Goal: Transaction & Acquisition: Book appointment/travel/reservation

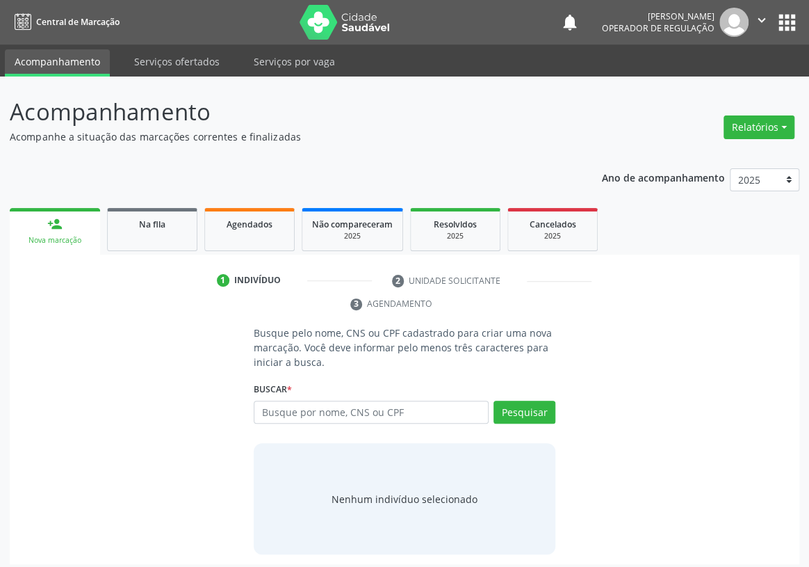
click at [281, 400] on input "text" at bounding box center [371, 412] width 235 height 24
type input "704100131703079"
click at [533, 400] on button "Pesquisar" at bounding box center [525, 412] width 62 height 24
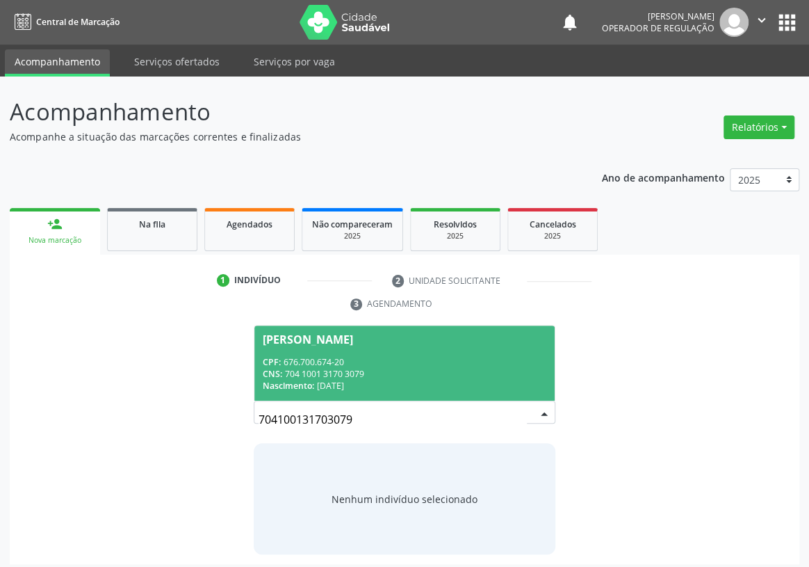
click at [308, 356] on div "CPF: 676.700.674-20" at bounding box center [405, 362] width 284 height 12
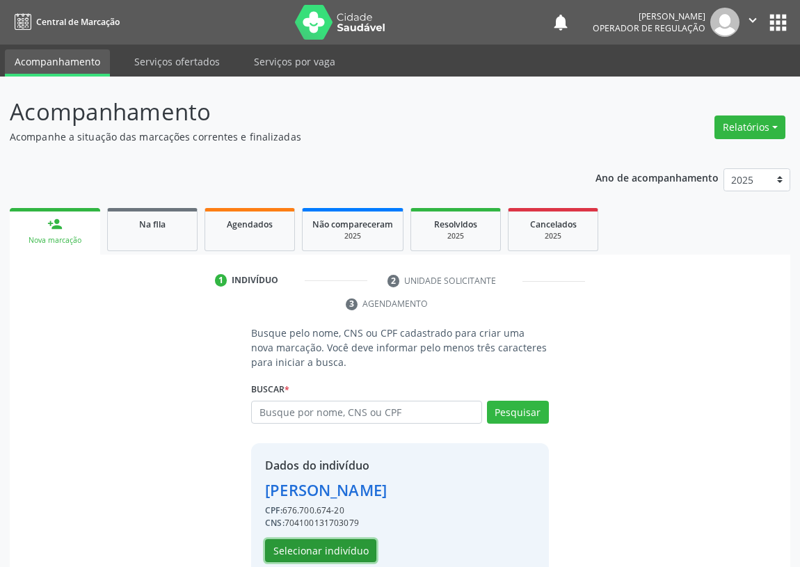
click at [316, 549] on button "Selecionar indivíduo" at bounding box center [320, 551] width 111 height 24
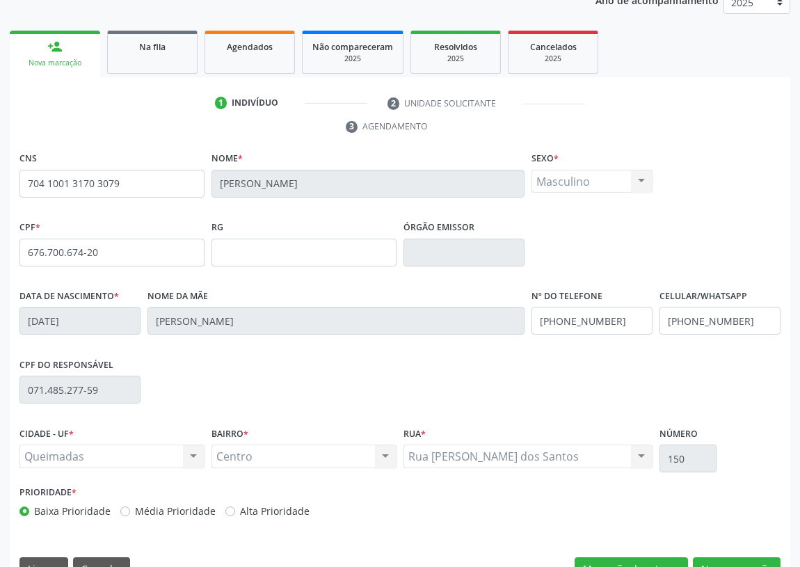
scroll to position [209, 0]
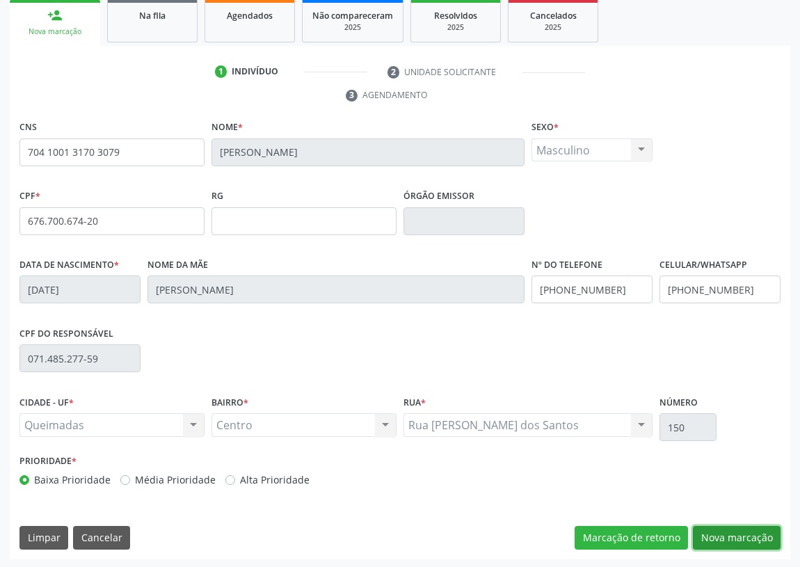
click at [745, 538] on button "Nova marcação" at bounding box center [736, 538] width 88 height 24
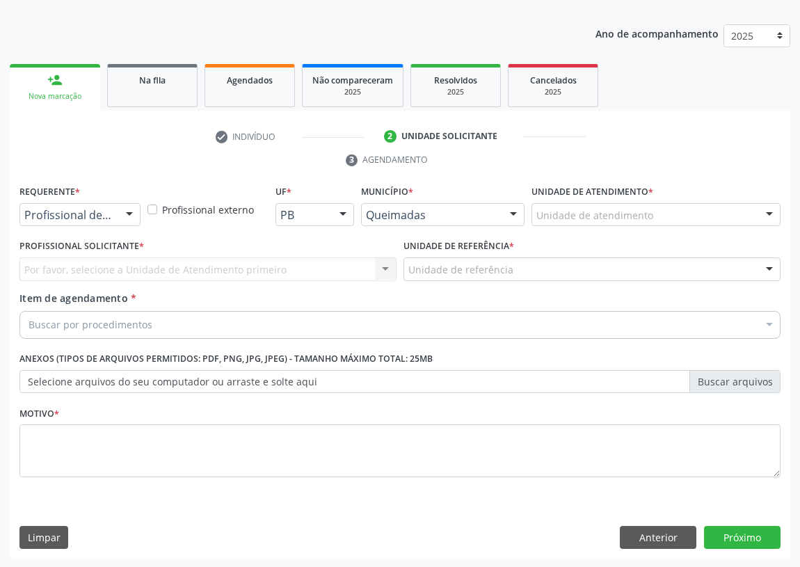
click at [132, 215] on div at bounding box center [129, 216] width 21 height 24
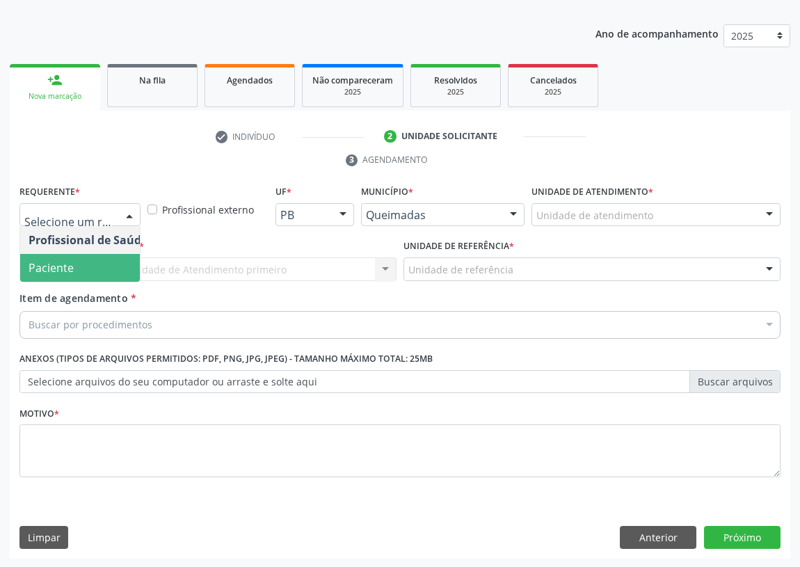
drag, startPoint x: 109, startPoint y: 262, endPoint x: 444, endPoint y: 293, distance: 336.5
click at [132, 271] on span "Paciente" at bounding box center [88, 268] width 136 height 28
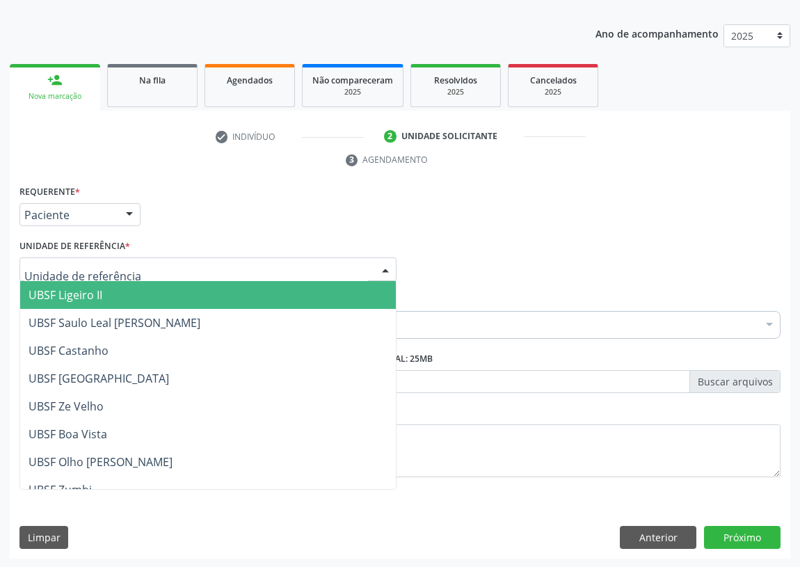
click at [366, 270] on div at bounding box center [207, 269] width 377 height 24
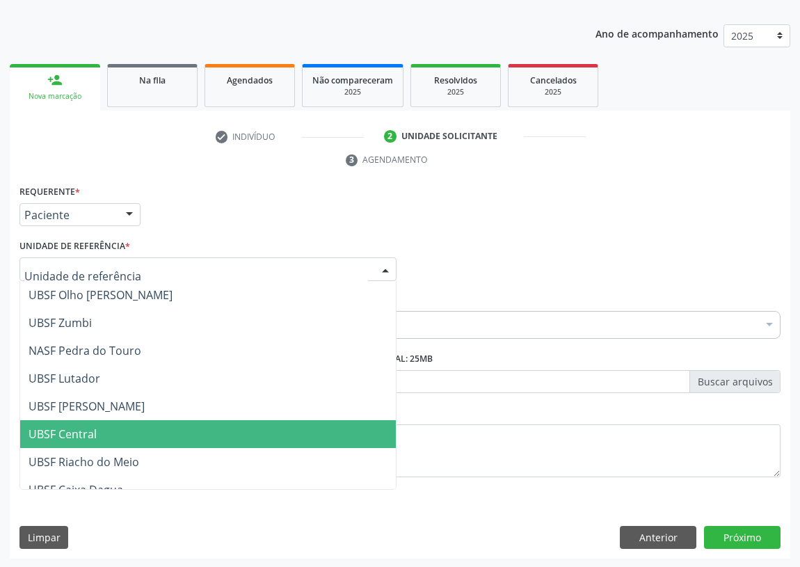
scroll to position [189, 0]
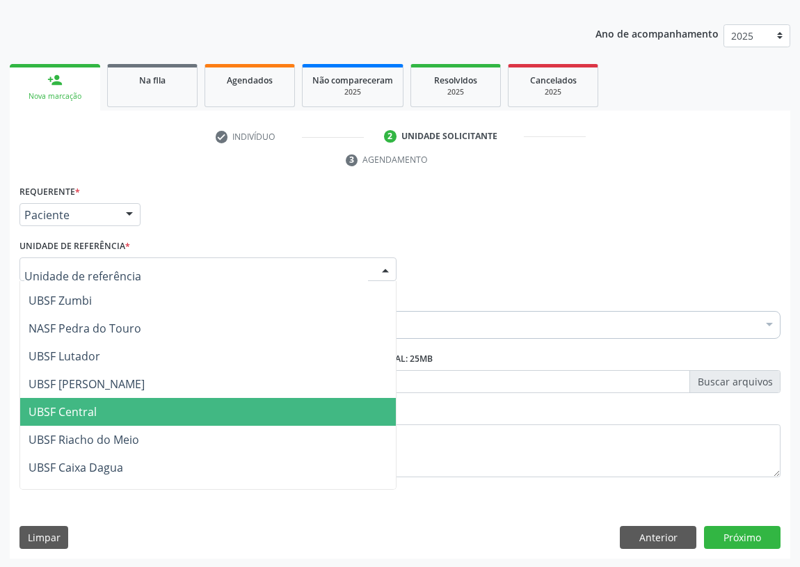
drag, startPoint x: 72, startPoint y: 414, endPoint x: 0, endPoint y: 371, distance: 83.6
click at [63, 409] on span "UBSF Central" at bounding box center [63, 411] width 68 height 15
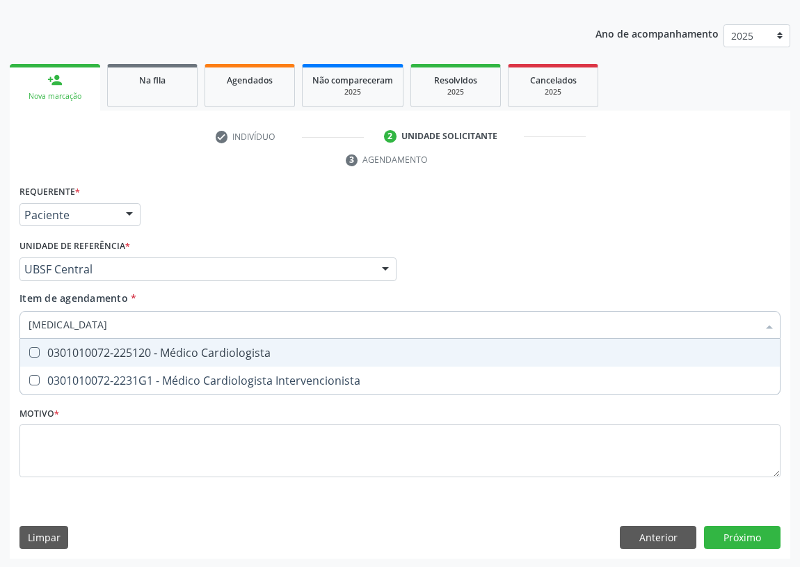
type input "cardiologista"
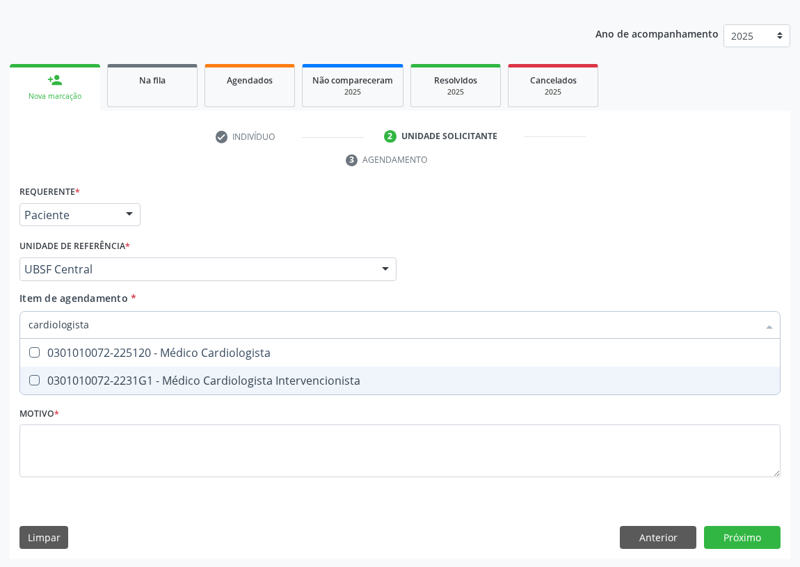
click at [194, 378] on div "0301010072-2231G1 - Médico Cardiologista Intervencionista" at bounding box center [400, 380] width 742 height 11
checkbox Intervencionista "true"
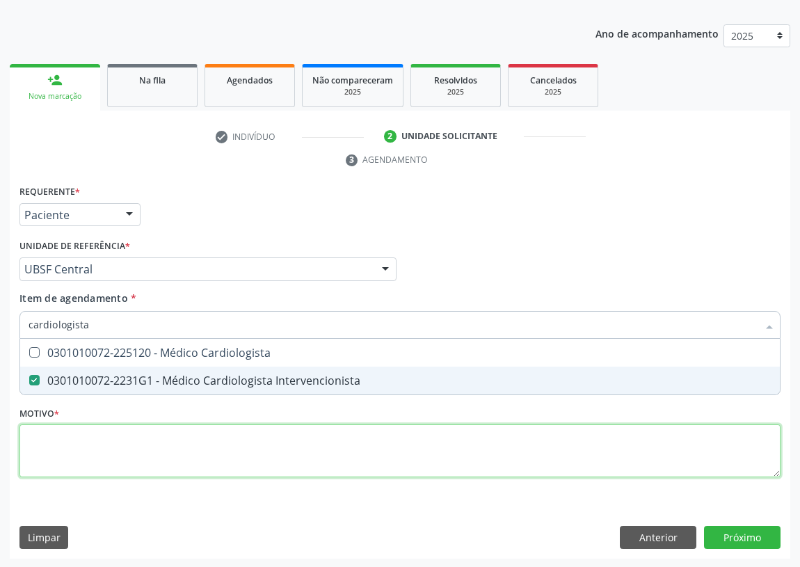
click at [130, 445] on div "Requerente * Paciente Profissional de Saúde Paciente Nenhum resultado encontrad…" at bounding box center [399, 338] width 761 height 315
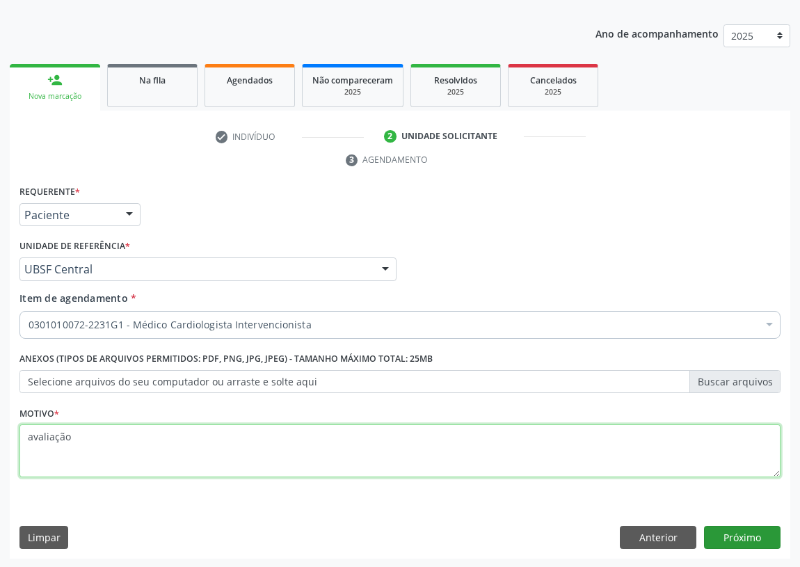
type textarea "avaliação"
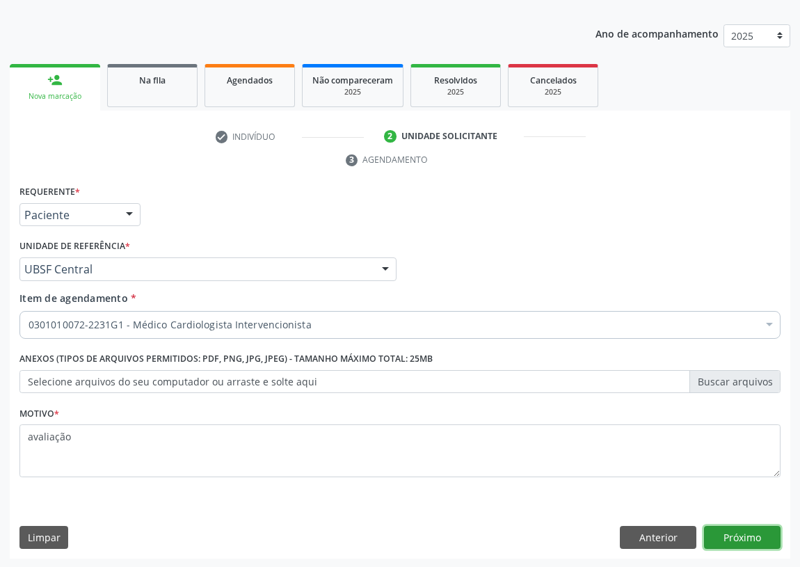
drag, startPoint x: 742, startPoint y: 535, endPoint x: 0, endPoint y: 371, distance: 759.7
click at [740, 533] on button "Próximo" at bounding box center [742, 538] width 76 height 24
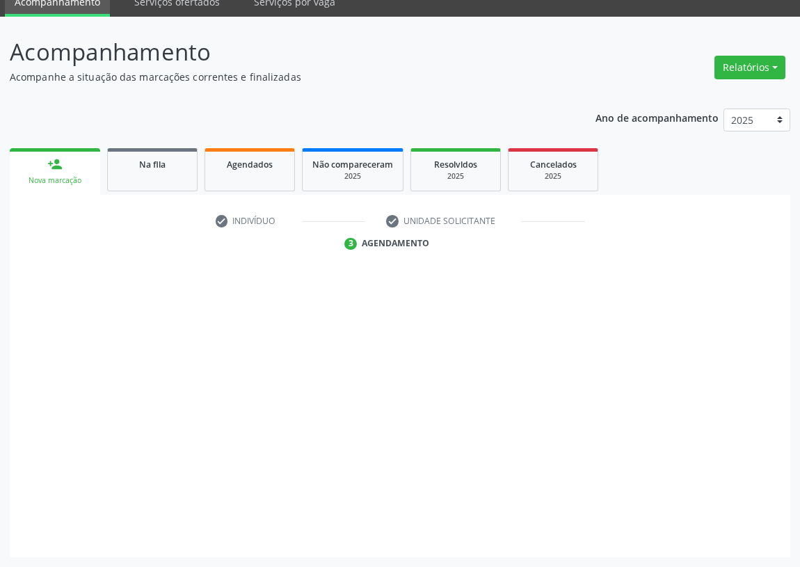
scroll to position [58, 0]
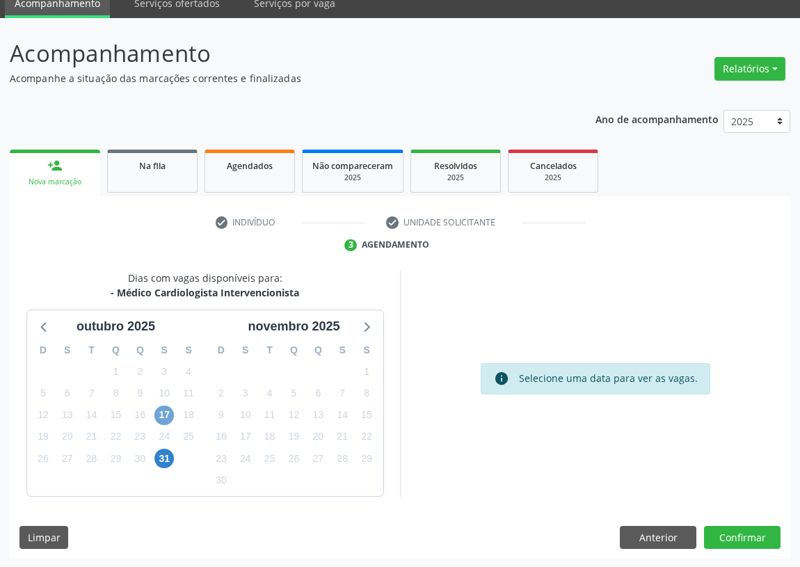
click at [162, 412] on span "17" at bounding box center [163, 414] width 19 height 19
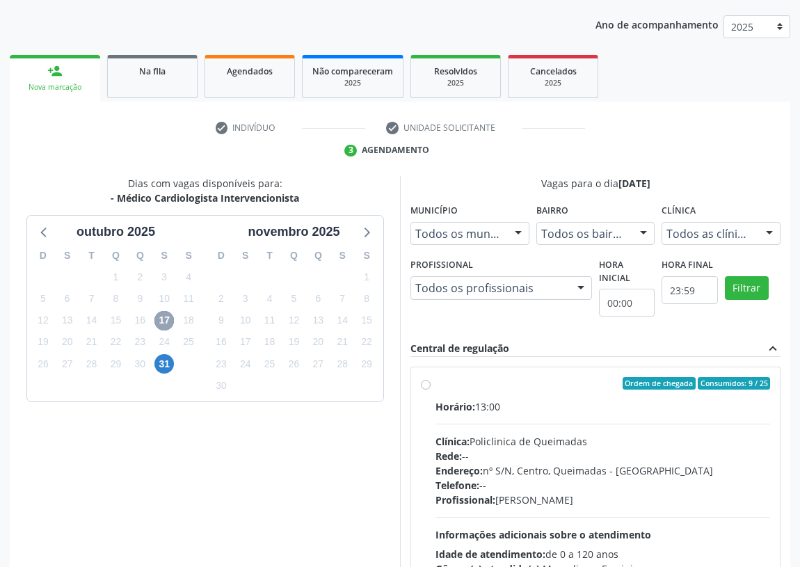
scroll to position [248, 0]
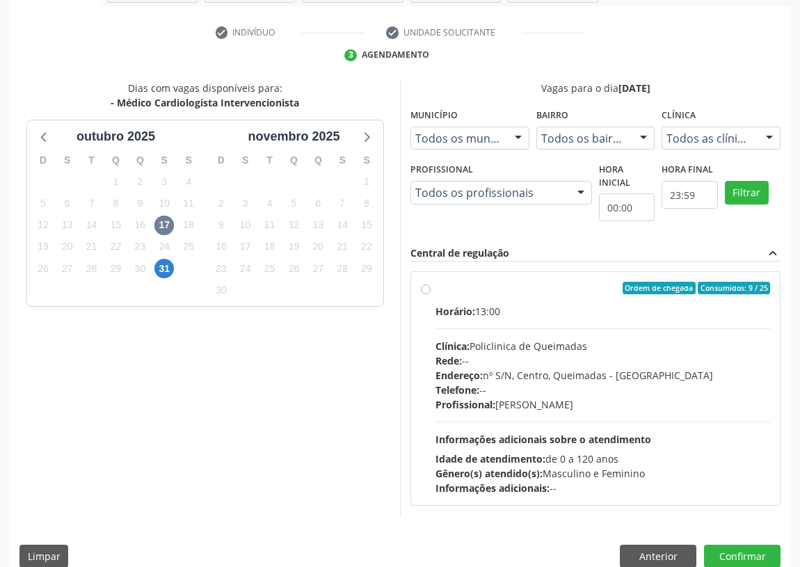
click at [435, 290] on label "Ordem de chegada Consumidos: 9 / 25 Horário: 13:00 Clínica: Policlinica de Quei…" at bounding box center [602, 388] width 334 height 213
click at [425, 290] on input "Ordem de chegada Consumidos: 9 / 25 Horário: 13:00 Clínica: Policlinica de Quei…" at bounding box center [426, 288] width 10 height 13
radio input "true"
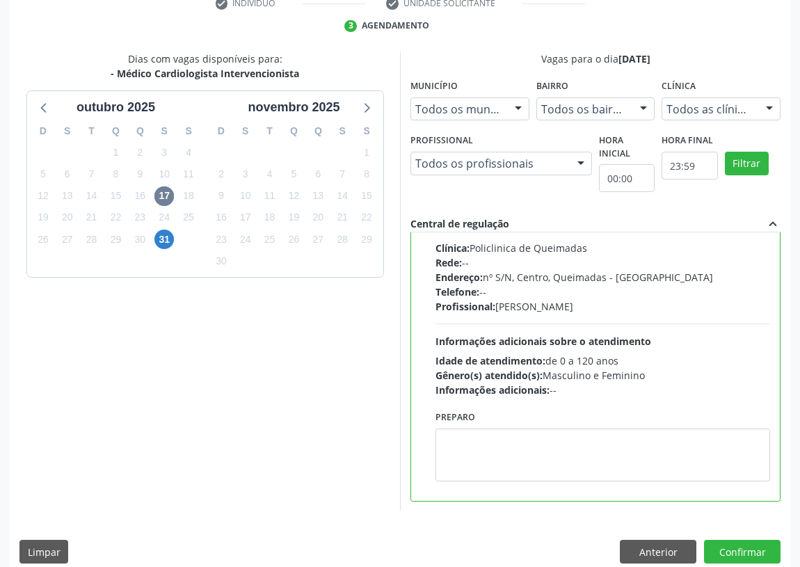
scroll to position [292, 0]
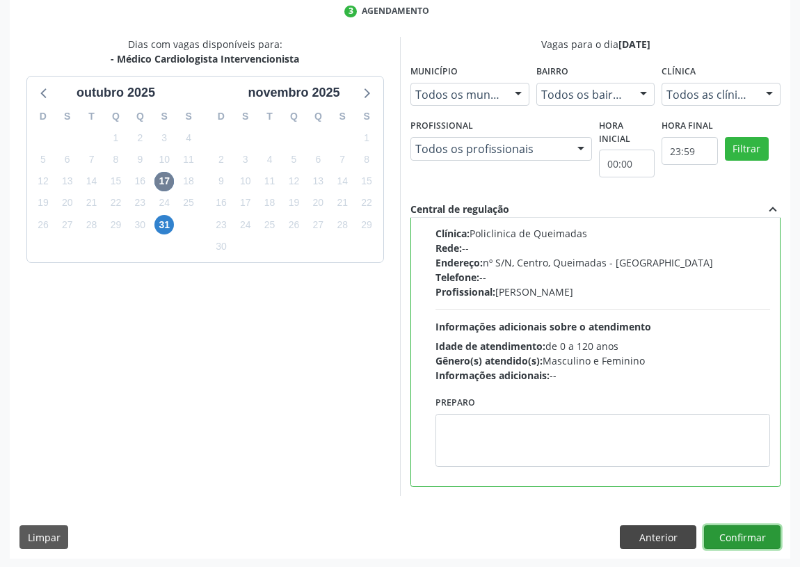
drag, startPoint x: 738, startPoint y: 534, endPoint x: 646, endPoint y: 524, distance: 92.4
click at [738, 533] on button "Confirmar" at bounding box center [742, 537] width 76 height 24
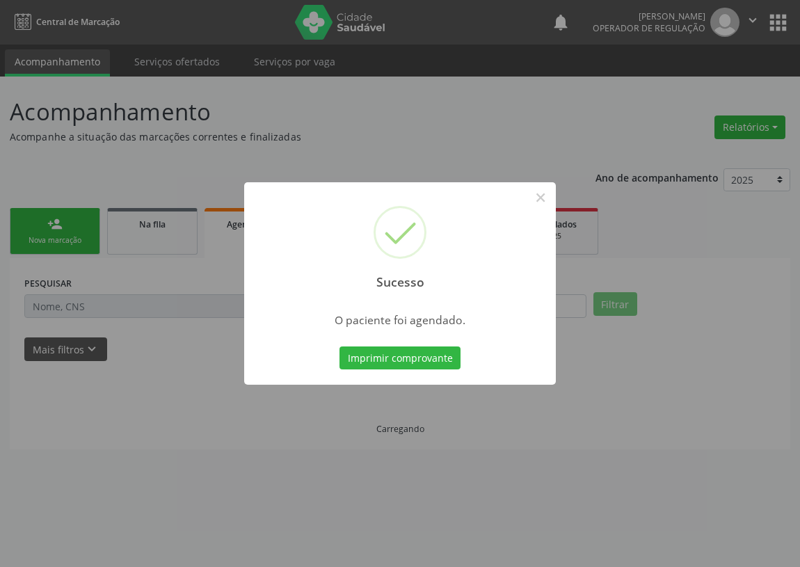
scroll to position [0, 0]
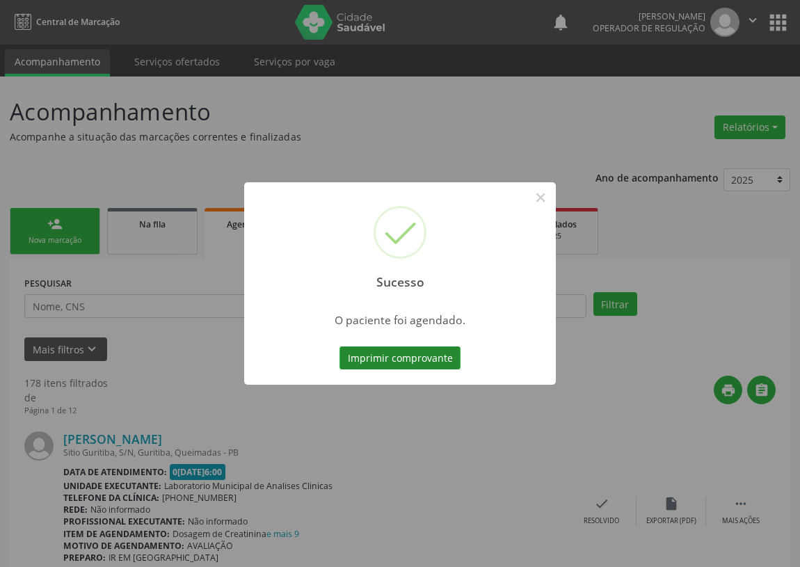
click at [414, 359] on button "Imprimir comprovante" at bounding box center [399, 358] width 121 height 24
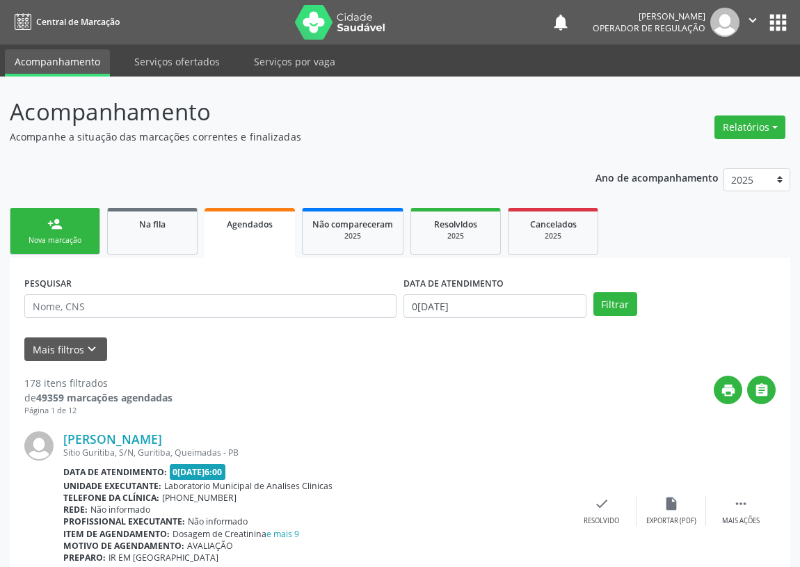
click at [76, 232] on link "person_add Nova marcação" at bounding box center [55, 231] width 90 height 47
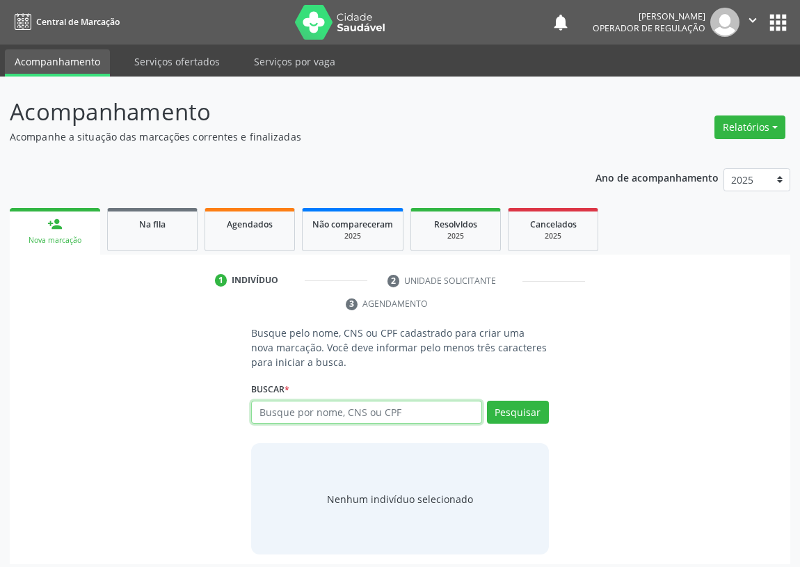
click at [278, 418] on input "text" at bounding box center [366, 412] width 231 height 24
type input "700506135066153"
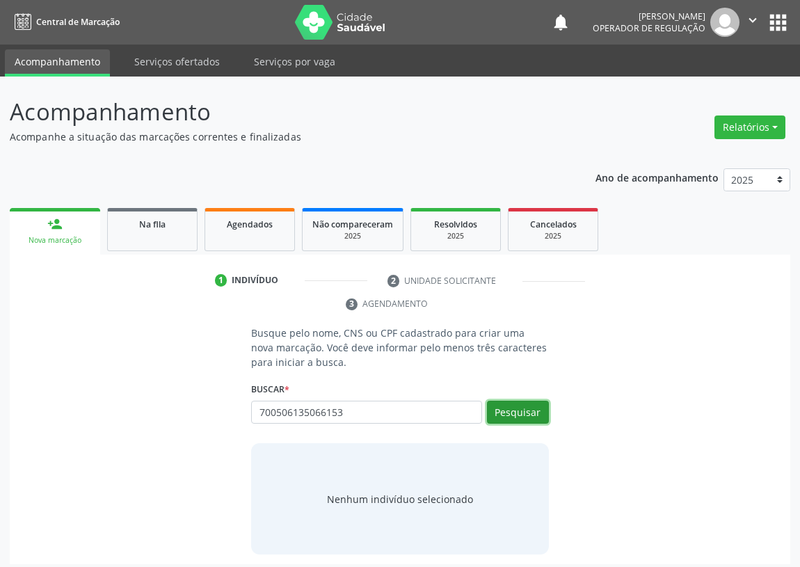
click at [533, 416] on button "Pesquisar" at bounding box center [518, 412] width 62 height 24
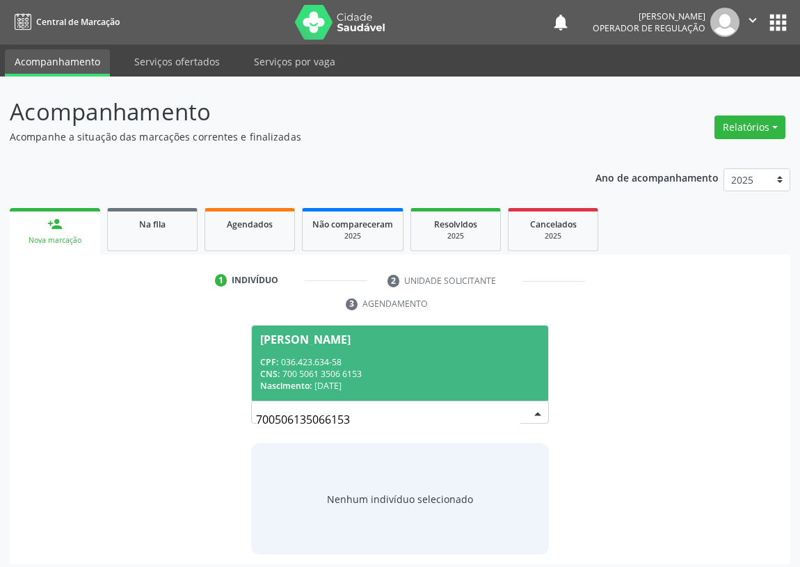
click at [337, 360] on div "CPF: 036.423.634-58" at bounding box center [399, 362] width 279 height 12
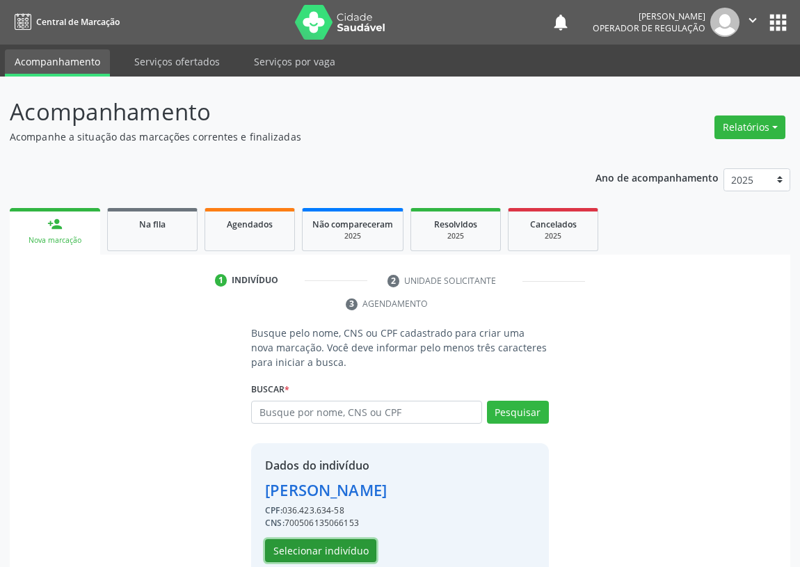
click at [299, 546] on button "Selecionar indivíduo" at bounding box center [320, 551] width 111 height 24
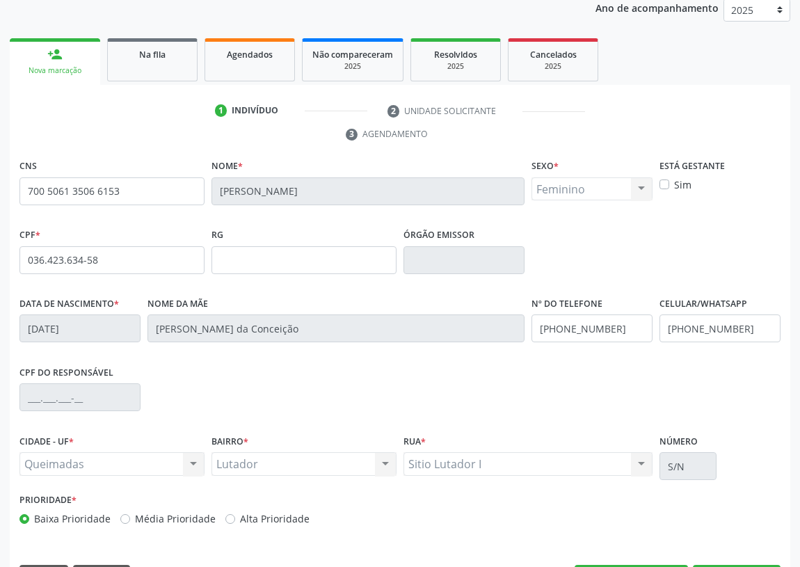
scroll to position [209, 0]
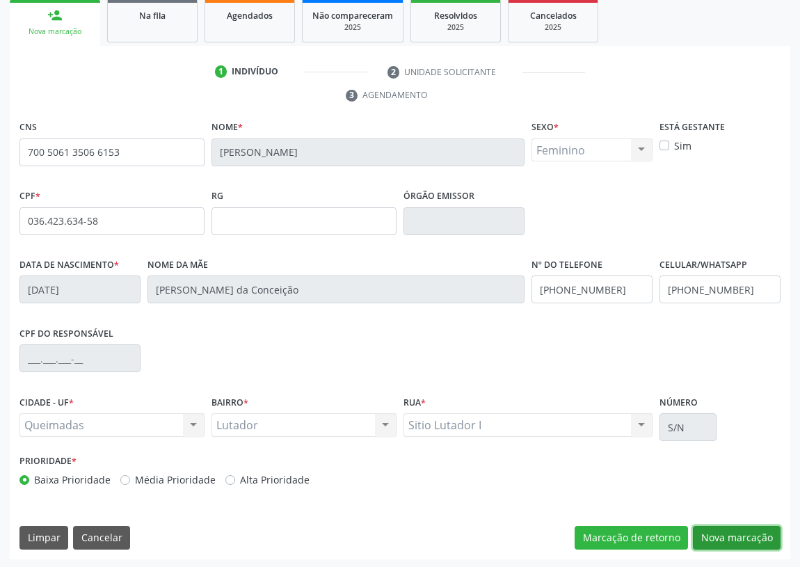
drag, startPoint x: 749, startPoint y: 532, endPoint x: 289, endPoint y: 428, distance: 471.2
click at [748, 532] on button "Nova marcação" at bounding box center [736, 538] width 88 height 24
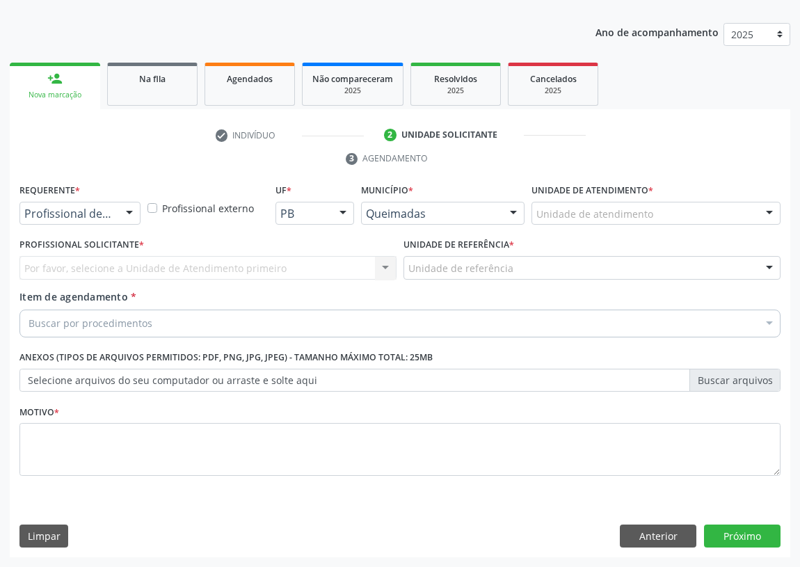
scroll to position [144, 0]
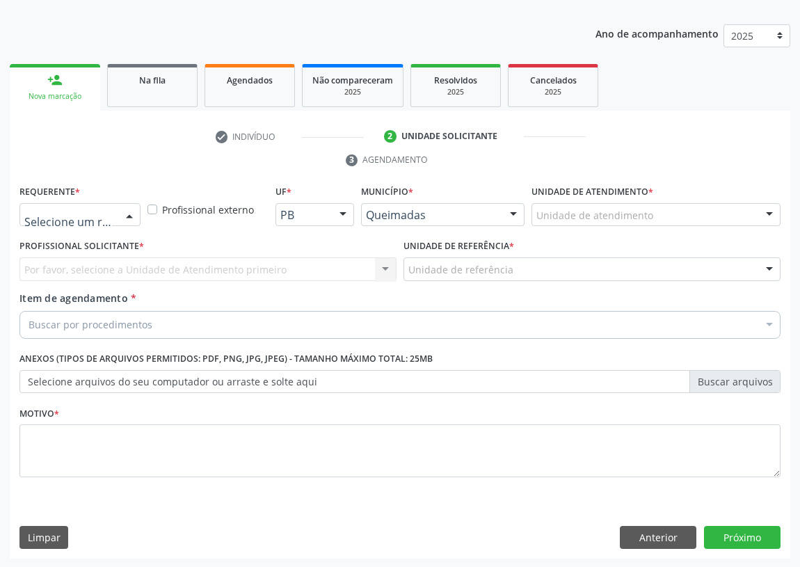
click at [129, 216] on div at bounding box center [129, 216] width 21 height 24
click at [119, 260] on span "Paciente" at bounding box center [88, 268] width 136 height 28
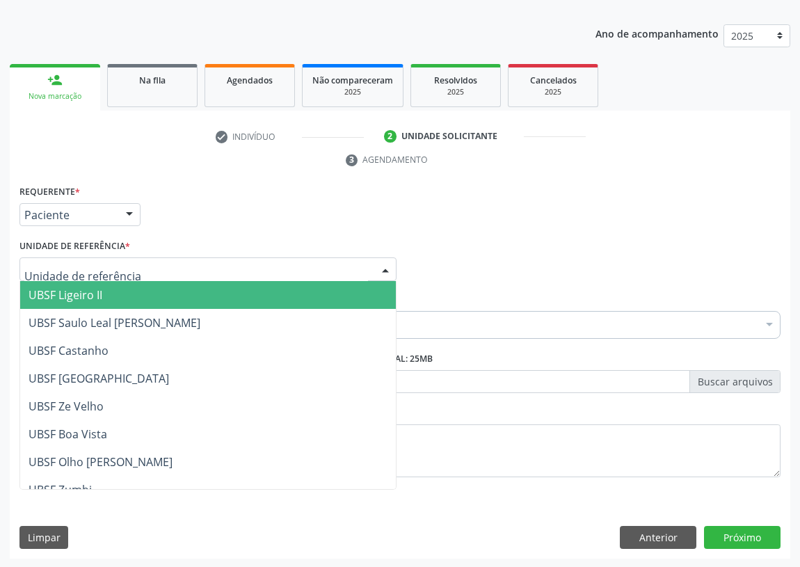
click at [375, 263] on div at bounding box center [385, 270] width 21 height 24
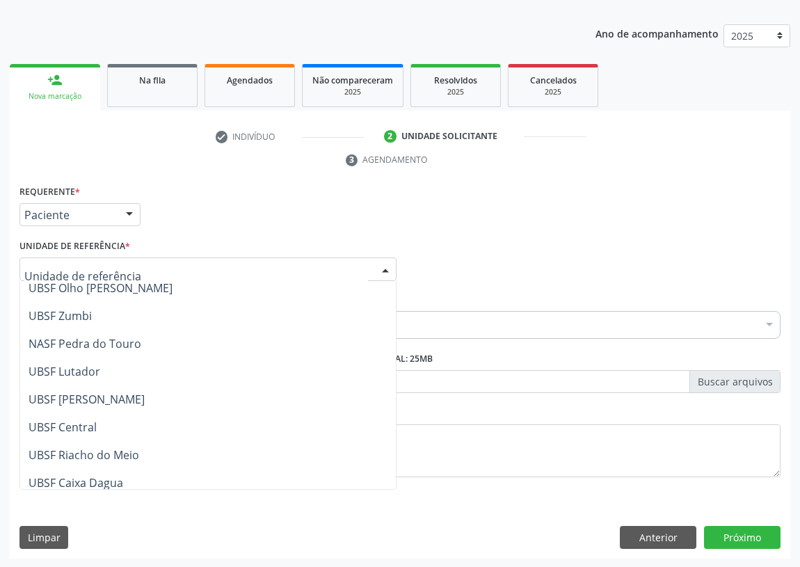
scroll to position [189, 0]
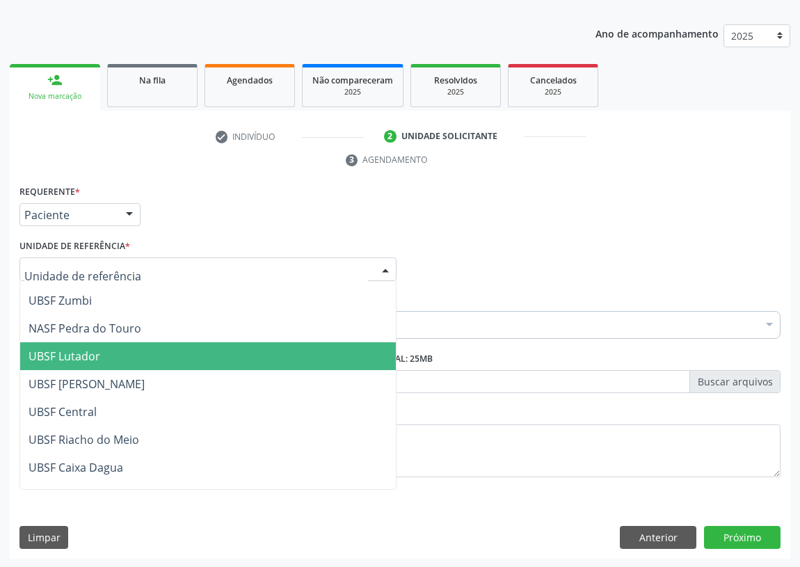
click at [87, 363] on span "UBSF Lutador" at bounding box center [207, 356] width 375 height 28
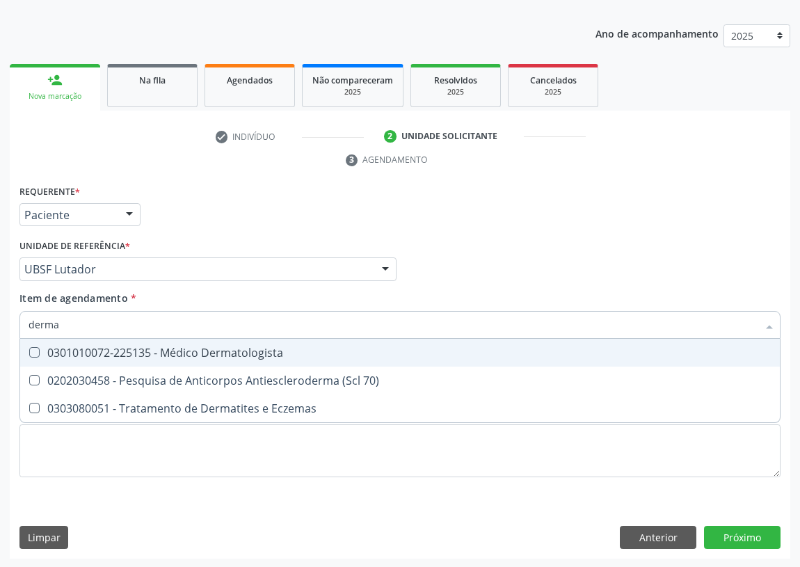
type input "dermat"
click at [199, 351] on div "0301010072-225135 - Médico Dermatologista" at bounding box center [400, 352] width 742 height 11
checkbox Dermatologista "true"
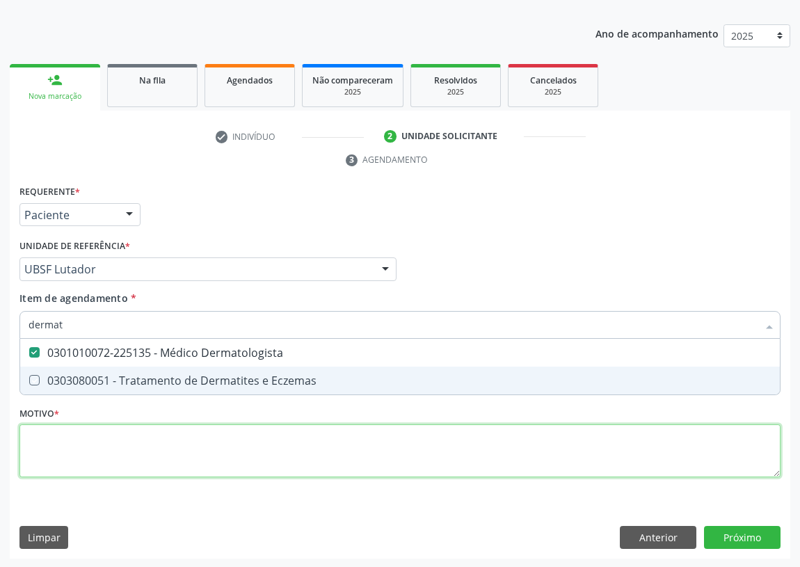
click at [101, 453] on div "Requerente * Paciente Profissional de Saúde Paciente Nenhum resultado encontrad…" at bounding box center [399, 338] width 761 height 315
checkbox Eczemas "true"
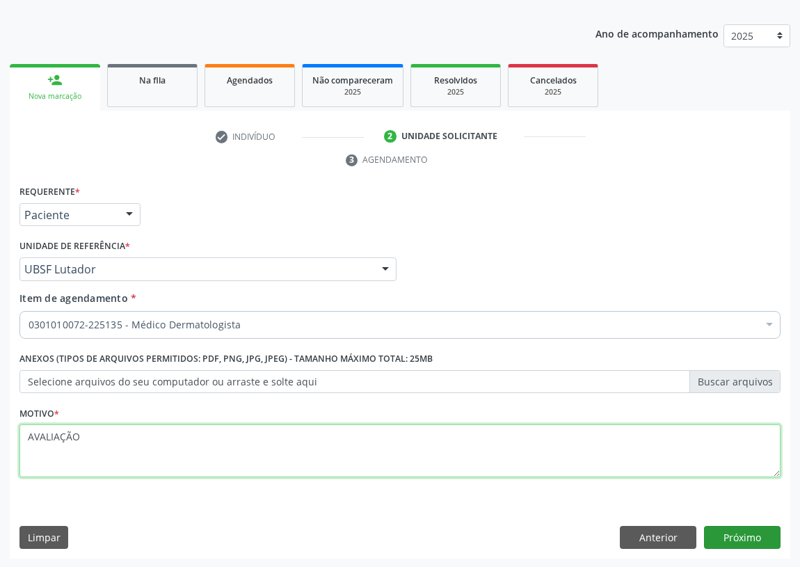
type textarea "AVALIAÇÃO"
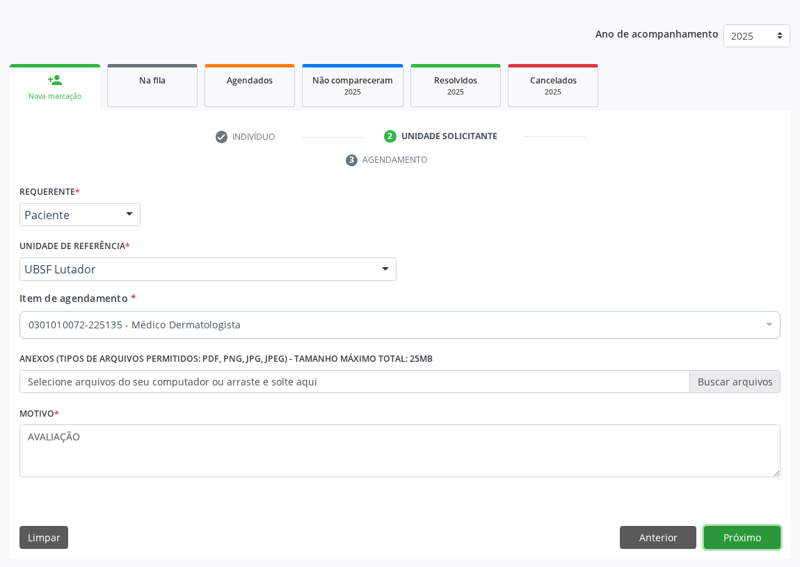
drag, startPoint x: 749, startPoint y: 537, endPoint x: 0, endPoint y: 325, distance: 778.9
click at [735, 530] on button "Próximo" at bounding box center [742, 538] width 76 height 24
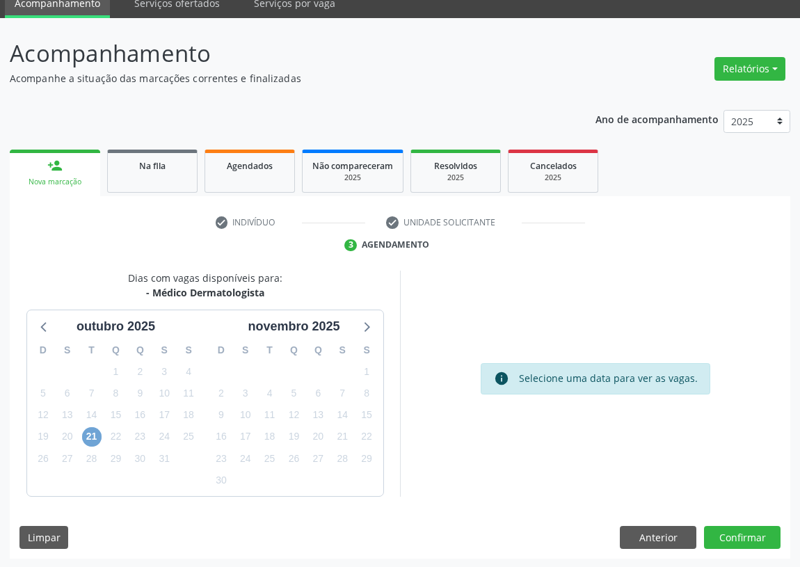
drag, startPoint x: 90, startPoint y: 435, endPoint x: 149, endPoint y: 406, distance: 66.2
click at [100, 428] on div "21" at bounding box center [91, 436] width 19 height 22
click at [85, 438] on span "21" at bounding box center [91, 436] width 19 height 19
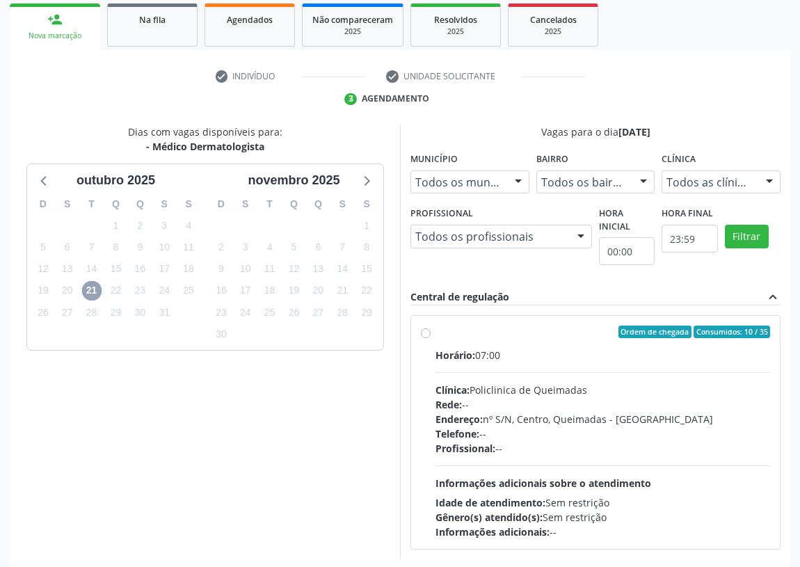
scroll to position [267, 0]
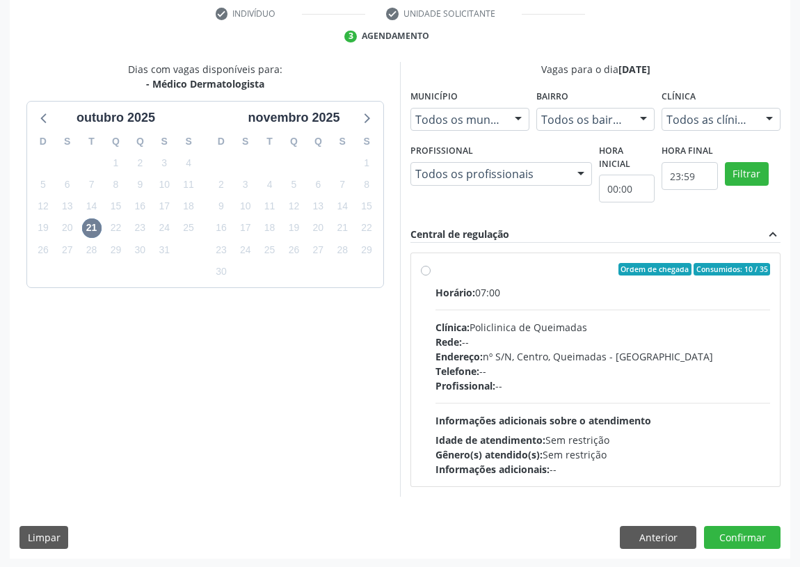
click at [435, 271] on label "Ordem de chegada Consumidos: 10 / 35 Horário: 07:00 Clínica: Policlinica de Que…" at bounding box center [602, 369] width 334 height 213
click at [429, 271] on input "Ordem de chegada Consumidos: 10 / 35 Horário: 07:00 Clínica: Policlinica de Que…" at bounding box center [426, 269] width 10 height 13
radio input "true"
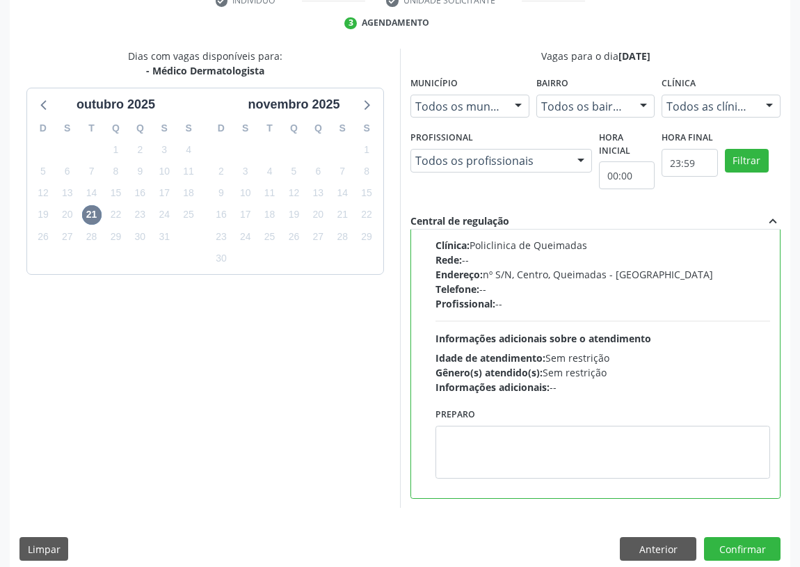
scroll to position [292, 0]
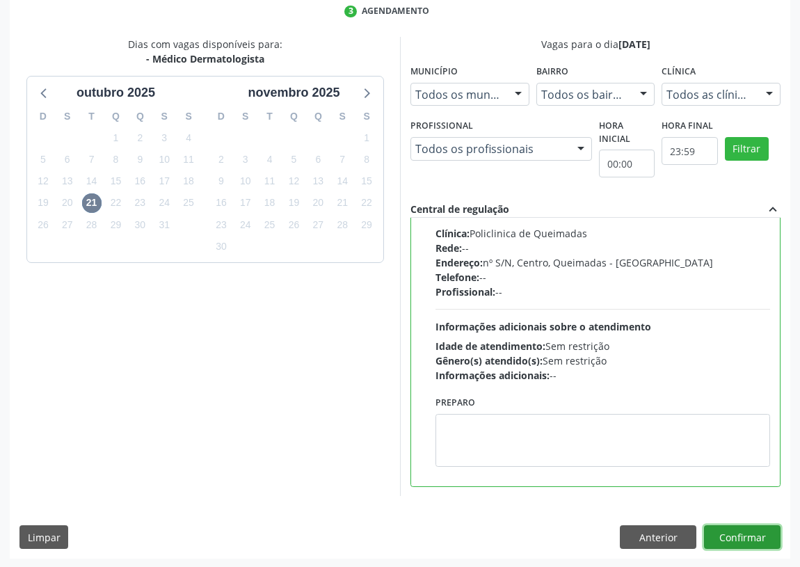
click at [748, 530] on button "Confirmar" at bounding box center [742, 537] width 76 height 24
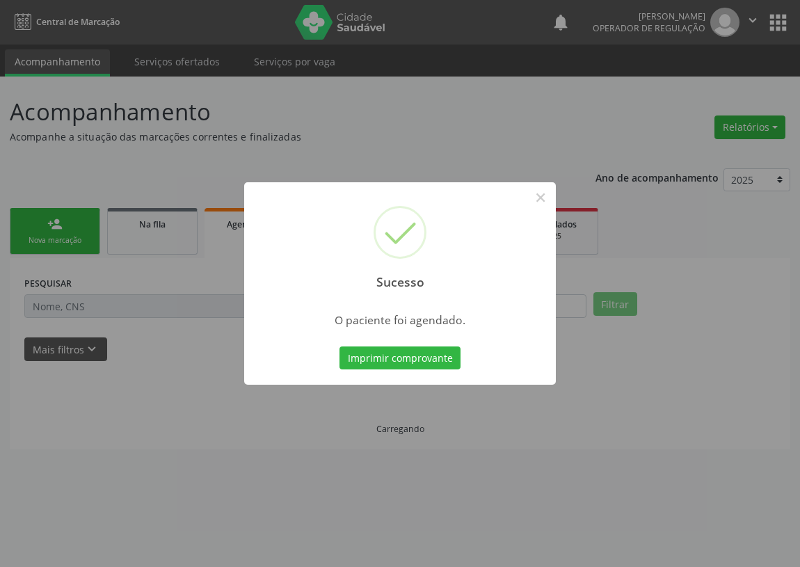
scroll to position [0, 0]
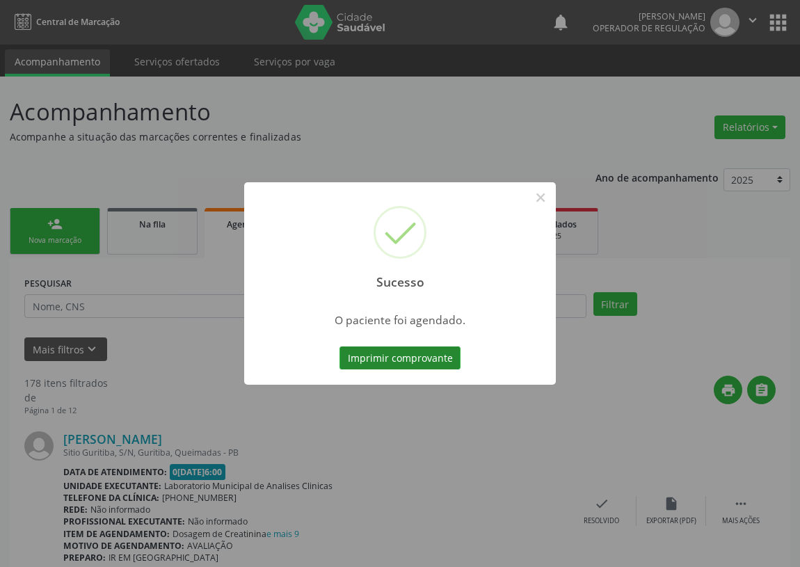
click at [355, 358] on button "Imprimir comprovante" at bounding box center [399, 358] width 121 height 24
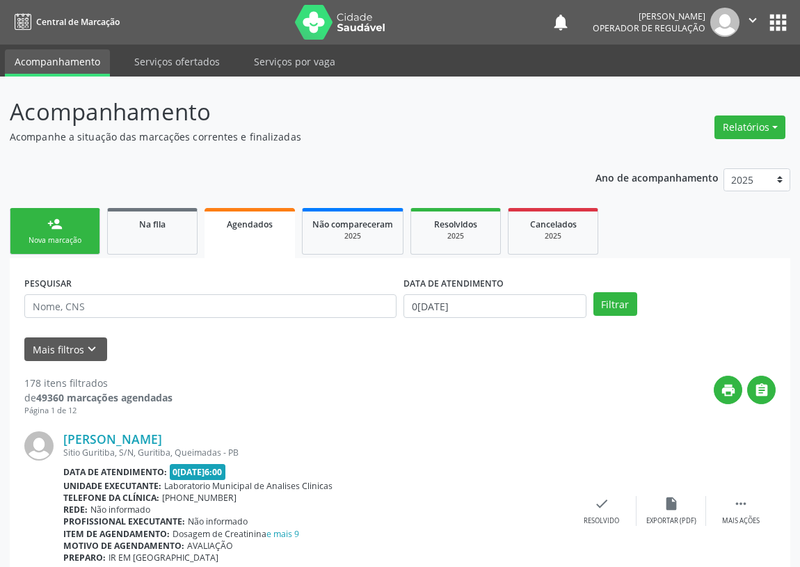
click at [40, 244] on div "Nova marcação" at bounding box center [55, 240] width 70 height 10
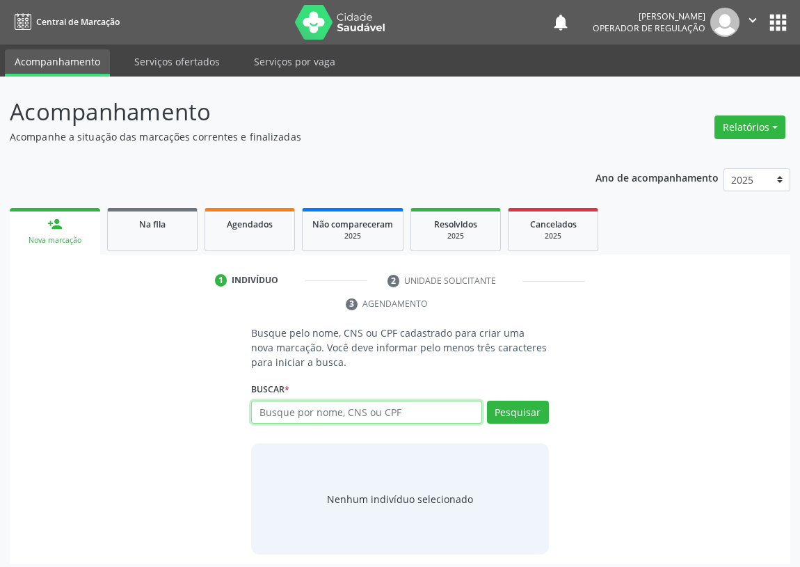
click at [264, 413] on input "text" at bounding box center [366, 412] width 231 height 24
type input "704100131703079"
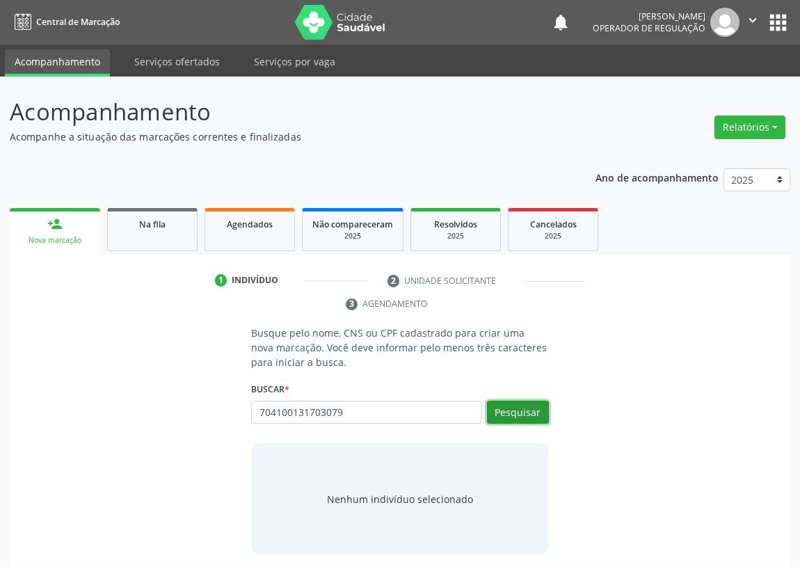
click at [526, 410] on button "Pesquisar" at bounding box center [518, 412] width 62 height 24
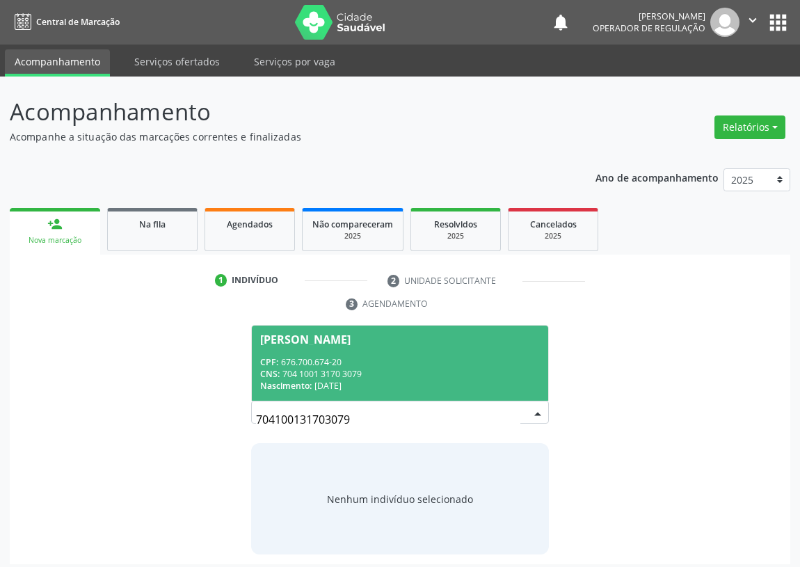
click at [300, 364] on div "CPF: 676.700.674-20" at bounding box center [399, 362] width 279 height 12
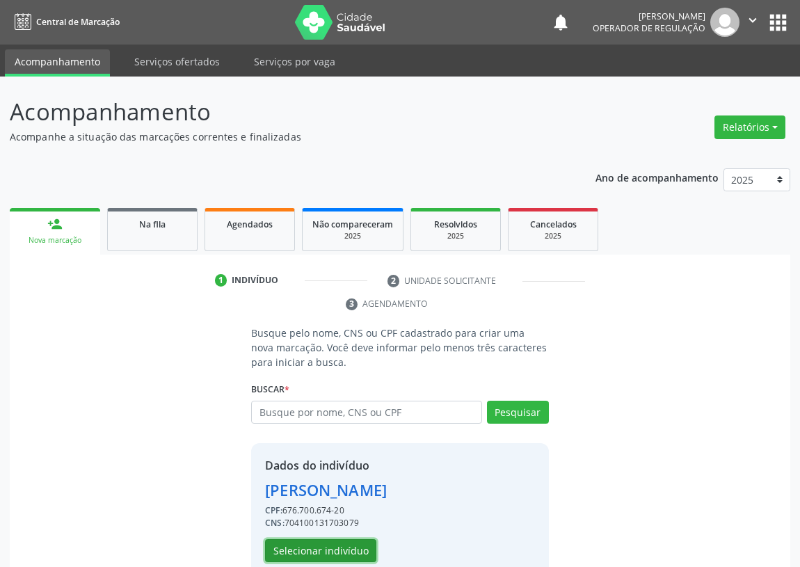
click at [307, 546] on button "Selecionar indivíduo" at bounding box center [320, 551] width 111 height 24
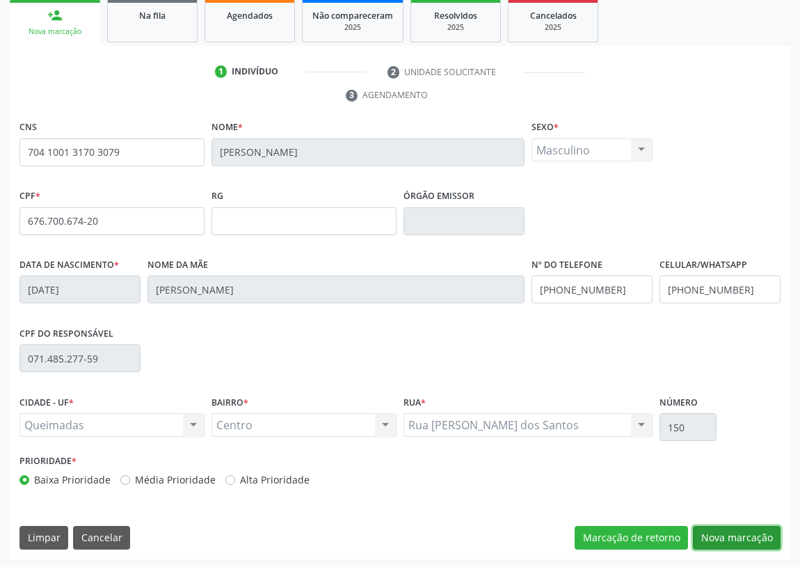
click at [754, 531] on button "Nova marcação" at bounding box center [736, 538] width 88 height 24
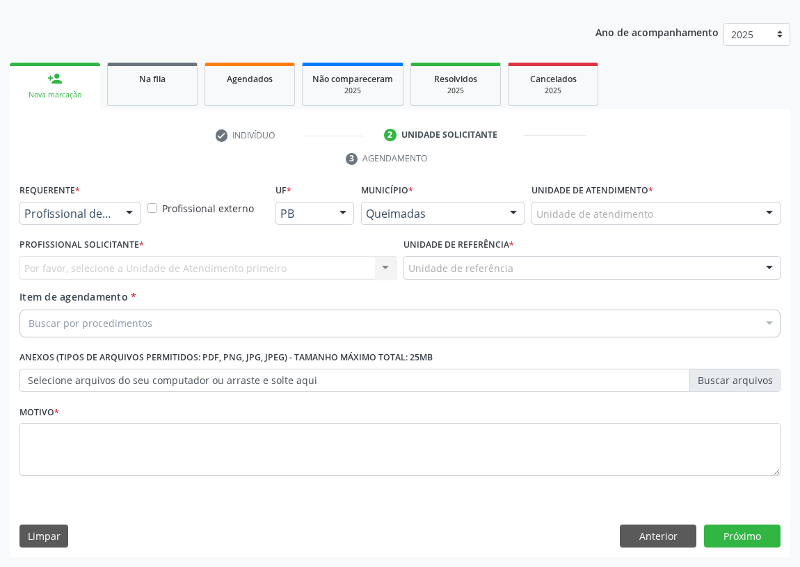
scroll to position [144, 0]
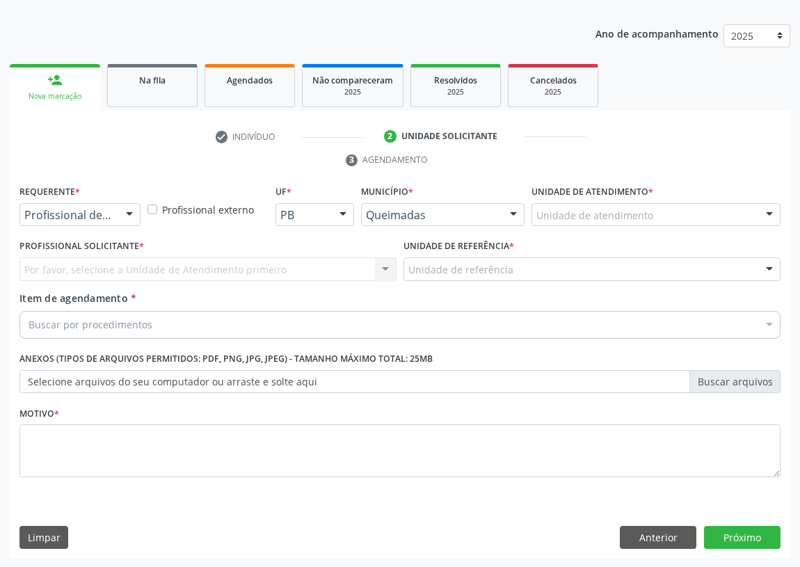
click at [131, 212] on div at bounding box center [129, 216] width 21 height 24
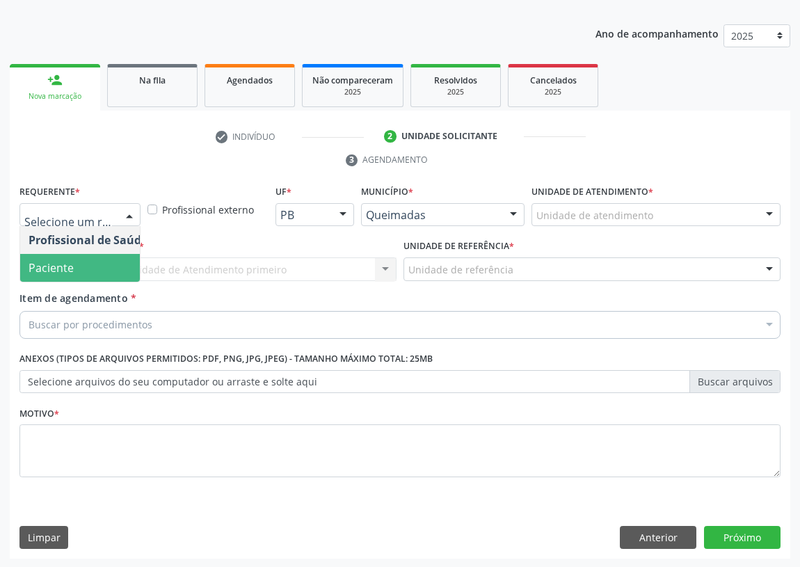
drag, startPoint x: 115, startPoint y: 267, endPoint x: 305, endPoint y: 257, distance: 190.0
click at [115, 268] on span "Paciente" at bounding box center [88, 268] width 136 height 28
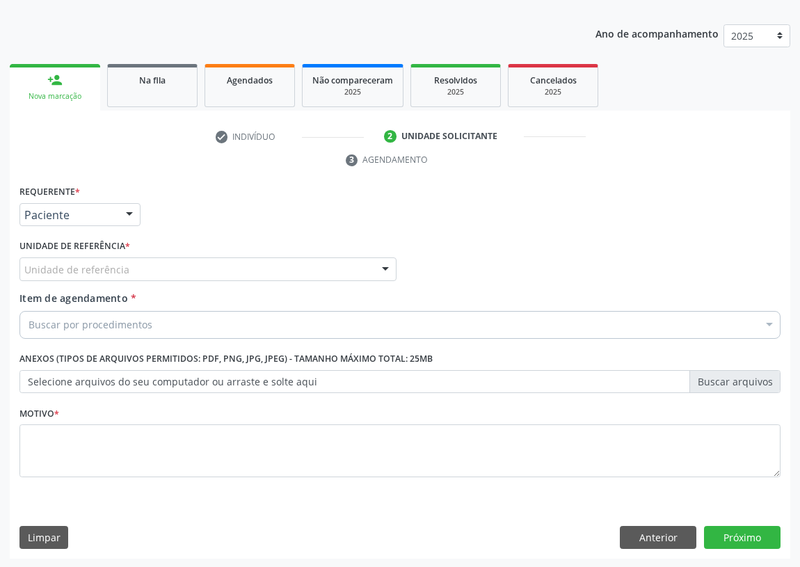
click at [372, 266] on div "Unidade de referência UBSF Ligeiro II UBSF Saulo Leal [PERSON_NAME] UBSF Castan…" at bounding box center [207, 269] width 377 height 24
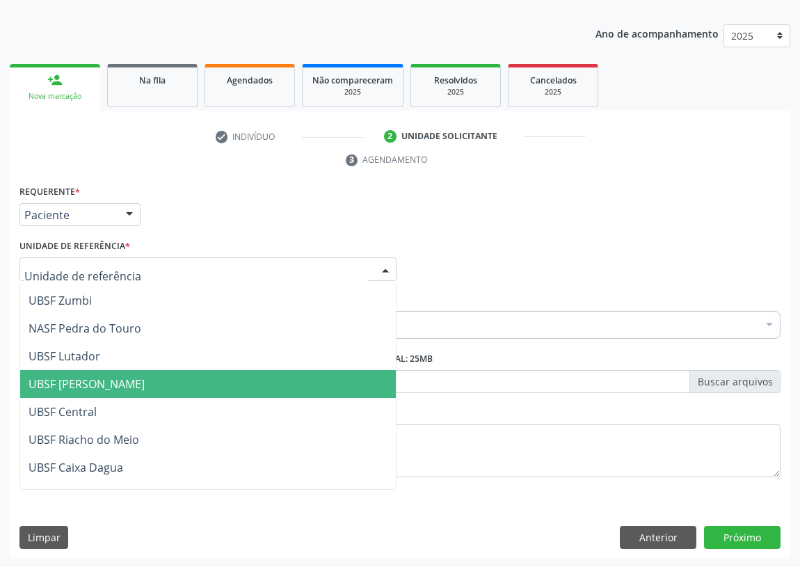
scroll to position [252, 0]
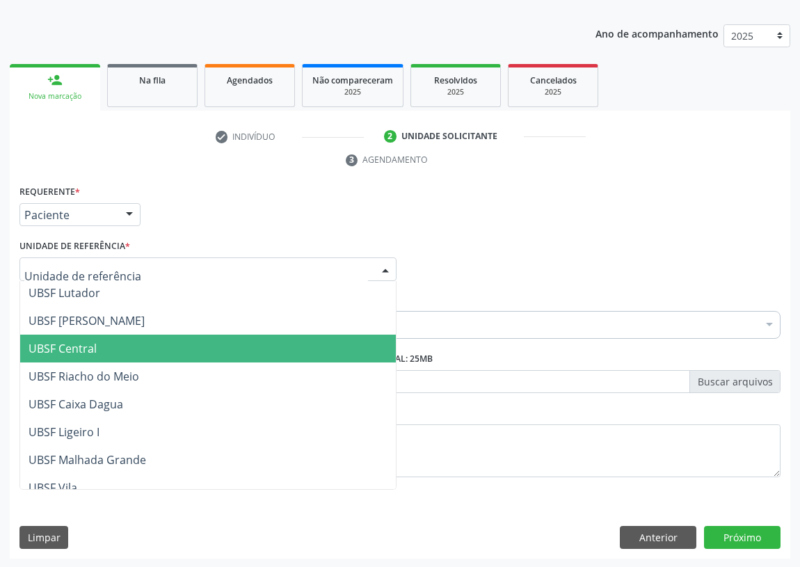
click at [98, 348] on span "UBSF Central" at bounding box center [207, 348] width 375 height 28
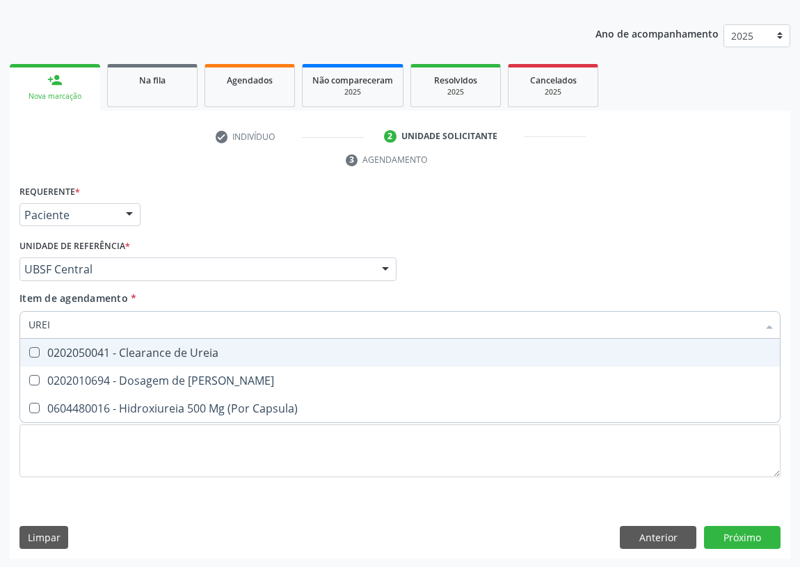
type input "UREIA"
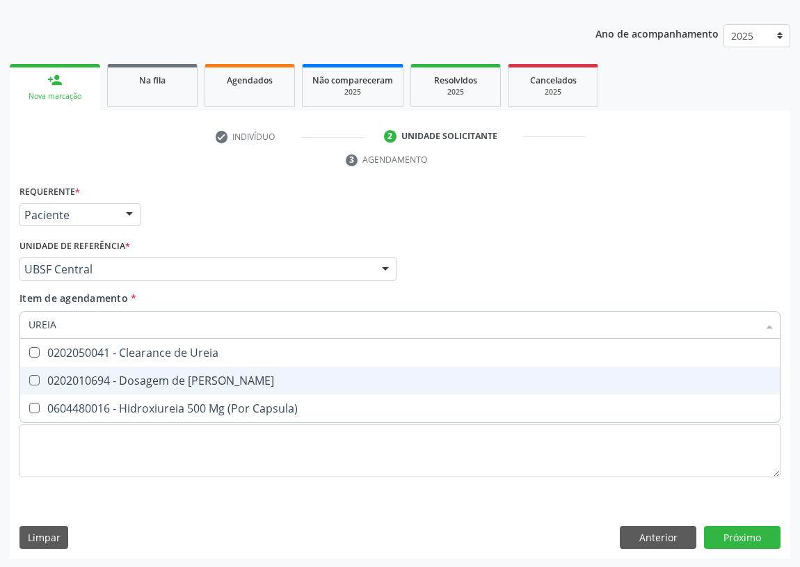
drag, startPoint x: 34, startPoint y: 380, endPoint x: 58, endPoint y: 342, distance: 45.0
click at [42, 366] on span "0202010694 - Dosagem de [PERSON_NAME]" at bounding box center [399, 380] width 759 height 28
checkbox Ureia "true"
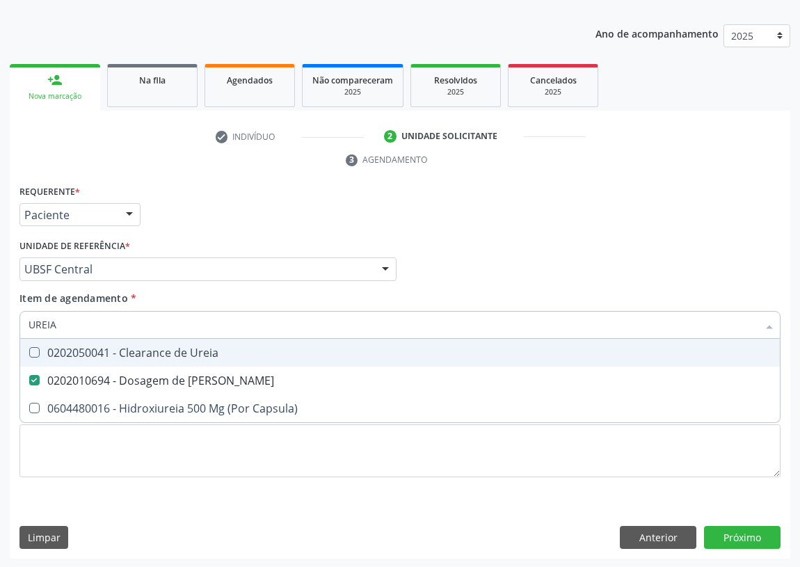
drag, startPoint x: 68, startPoint y: 322, endPoint x: 15, endPoint y: 332, distance: 53.9
click at [16, 332] on div "Item de agendamento * UREIA Desfazer seleção 0202050041 - Clearance de Ureia 02…" at bounding box center [400, 318] width 768 height 54
type input "CR"
checkbox Ureia "false"
type input "CREATININA"
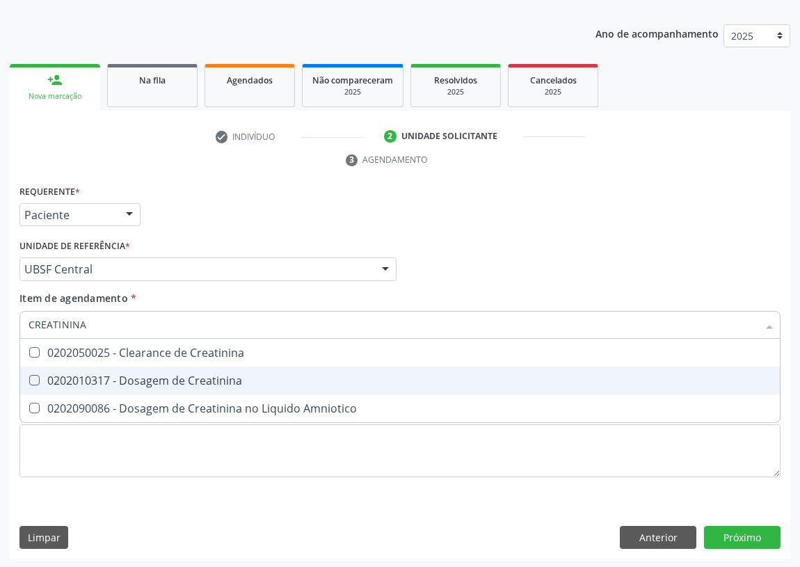
drag, startPoint x: 36, startPoint y: 375, endPoint x: 60, endPoint y: 348, distance: 36.0
click at [40, 368] on span "0202010317 - Dosagem de Creatinina" at bounding box center [399, 380] width 759 height 28
checkbox Creatinina "true"
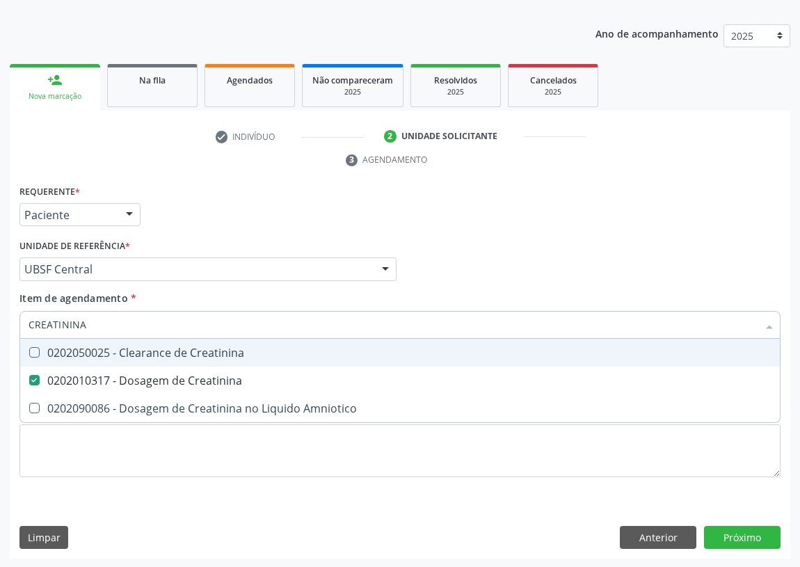
drag, startPoint x: 89, startPoint y: 326, endPoint x: 0, endPoint y: 333, distance: 89.3
click at [0, 333] on div "Acompanhamento Acompanhe a situação das marcações correntes e finalizadas Relat…" at bounding box center [400, 250] width 800 height 635
type input "CA"
checkbox Creatinina "false"
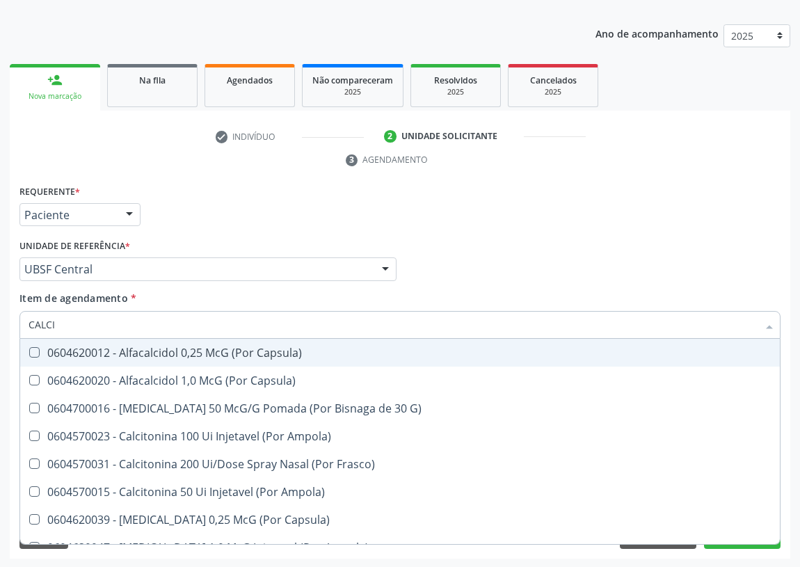
type input "CALCIO"
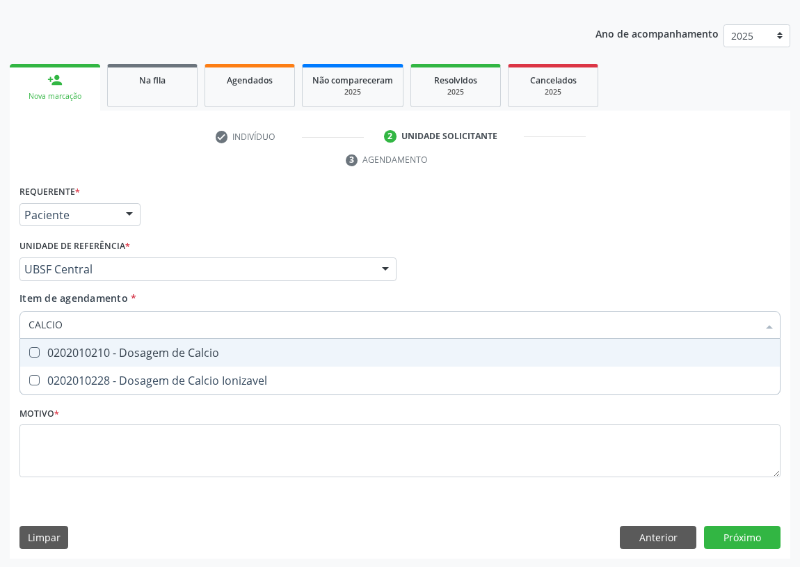
click at [150, 352] on div "0202010210 - Dosagem de Calcio" at bounding box center [400, 352] width 742 height 11
checkbox Calcio "true"
drag, startPoint x: 71, startPoint y: 323, endPoint x: 14, endPoint y: 327, distance: 57.1
click at [14, 327] on div "Requerente * Paciente Profissional de Saúde Paciente Nenhum resultado encontrad…" at bounding box center [400, 370] width 780 height 378
type input "F"
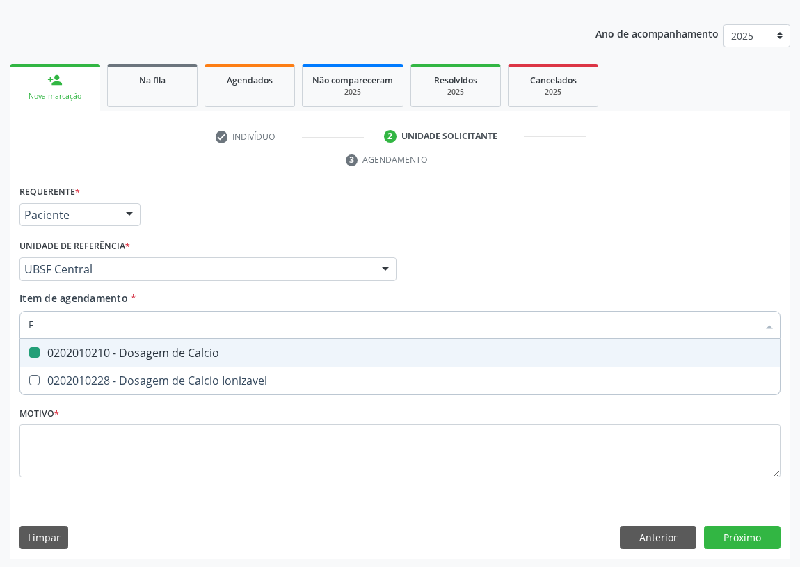
checkbox Calcio "false"
type input "FOSFORO"
drag, startPoint x: 30, startPoint y: 348, endPoint x: 70, endPoint y: 333, distance: 42.2
click at [46, 345] on span "0202010430 - Dosagem de Fosforo" at bounding box center [399, 353] width 759 height 28
checkbox Fosforo "true"
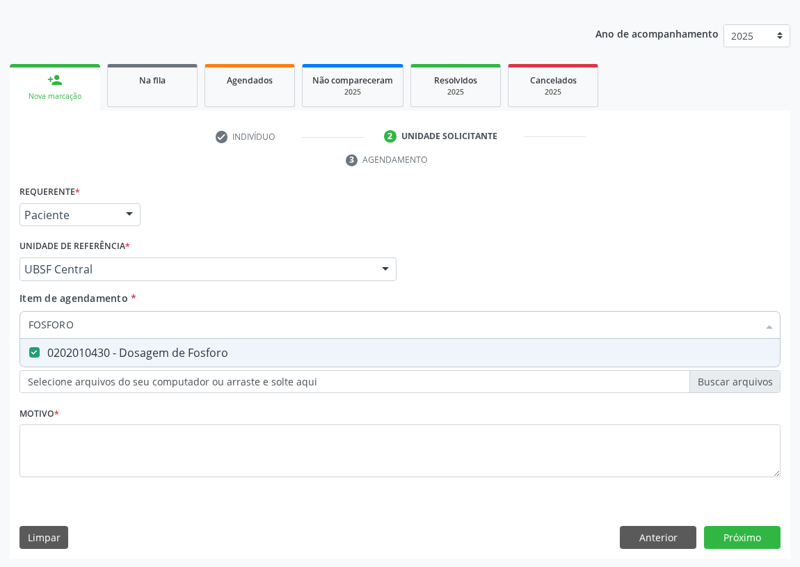
drag, startPoint x: 86, startPoint y: 325, endPoint x: 16, endPoint y: 332, distance: 70.5
click at [16, 332] on div "Item de agendamento * [PERSON_NAME] seleção 0202010430 - Dosagem de Fosforo Nen…" at bounding box center [400, 318] width 768 height 54
type input "T"
checkbox Fosforo "false"
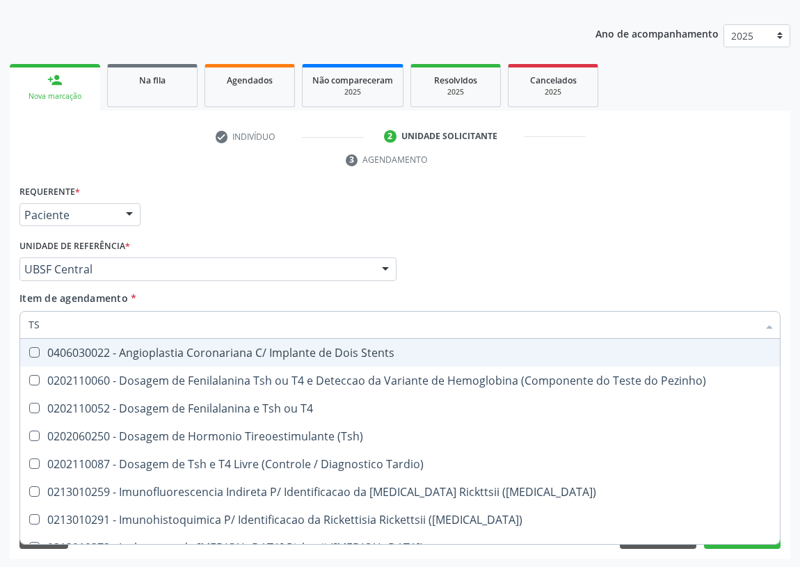
type input "TSH"
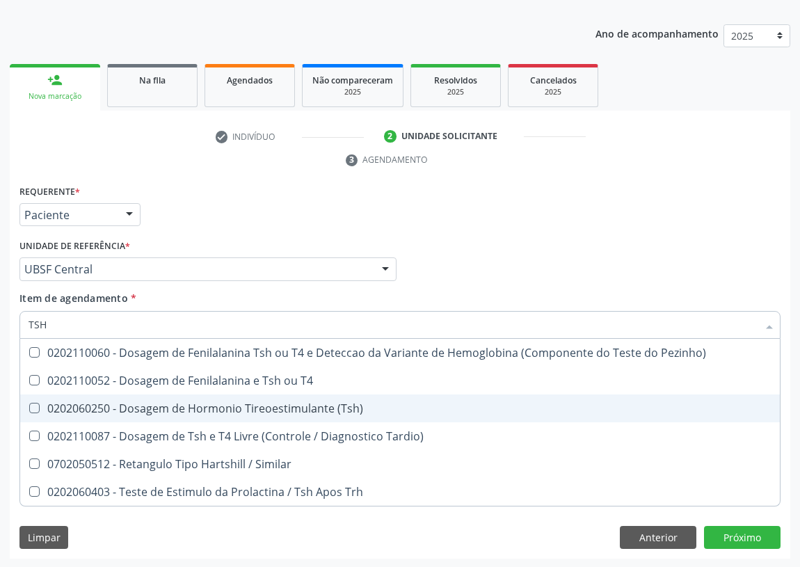
drag, startPoint x: 31, startPoint y: 403, endPoint x: 45, endPoint y: 380, distance: 26.6
click at [41, 400] on span "0202060250 - Dosagem de Hormonio Tireoestimulante (Tsh)" at bounding box center [399, 408] width 759 height 28
checkbox \(Tsh\) "true"
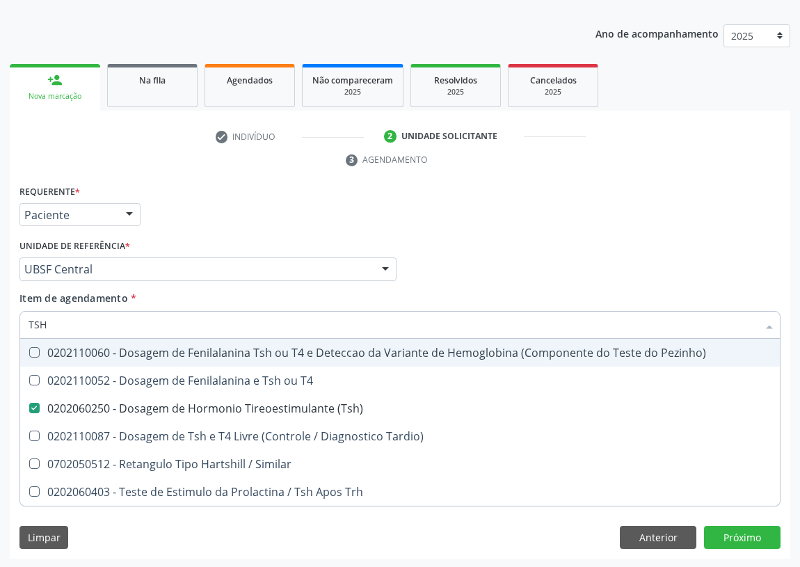
click at [0, 328] on div "Acompanhamento Acompanhe a situação das marcações correntes e finalizadas Relat…" at bounding box center [400, 250] width 800 height 635
type input "P"
checkbox \(Tsh\) "false"
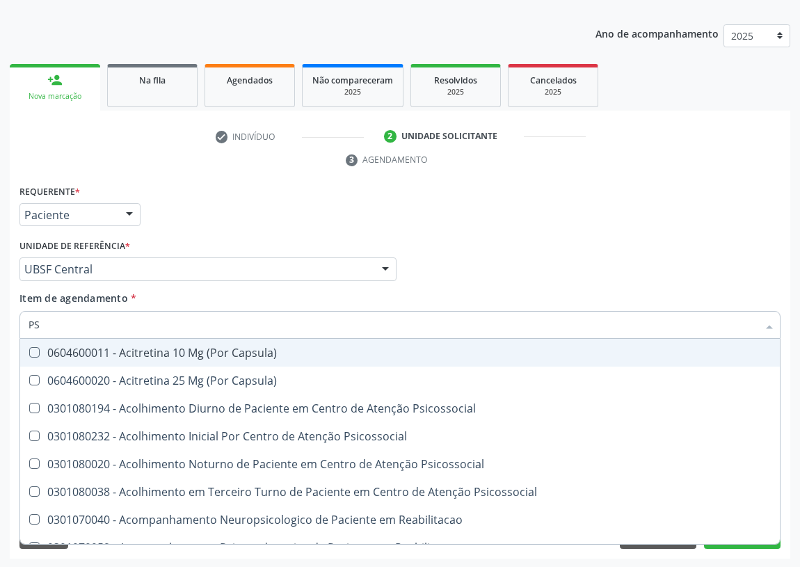
type input "PSA"
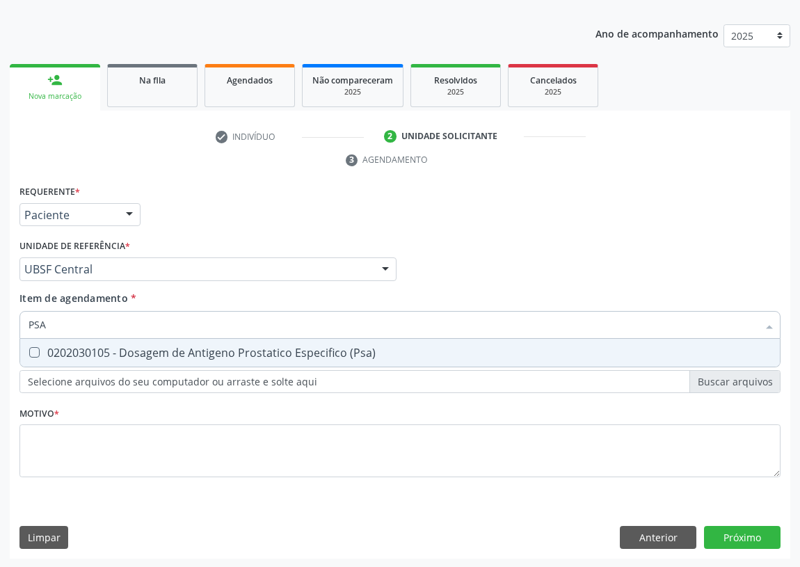
drag, startPoint x: 34, startPoint y: 349, endPoint x: 49, endPoint y: 325, distance: 28.2
click at [39, 345] on span "0202030105 - Dosagem de Antigeno Prostatico Especifico (Psa)" at bounding box center [399, 353] width 759 height 28
checkbox \(Psa\) "true"
drag, startPoint x: 52, startPoint y: 318, endPoint x: 10, endPoint y: 326, distance: 42.5
click at [10, 326] on div "Requerente * Paciente Profissional de Saúde Paciente Nenhum resultado encontrad…" at bounding box center [400, 370] width 780 height 378
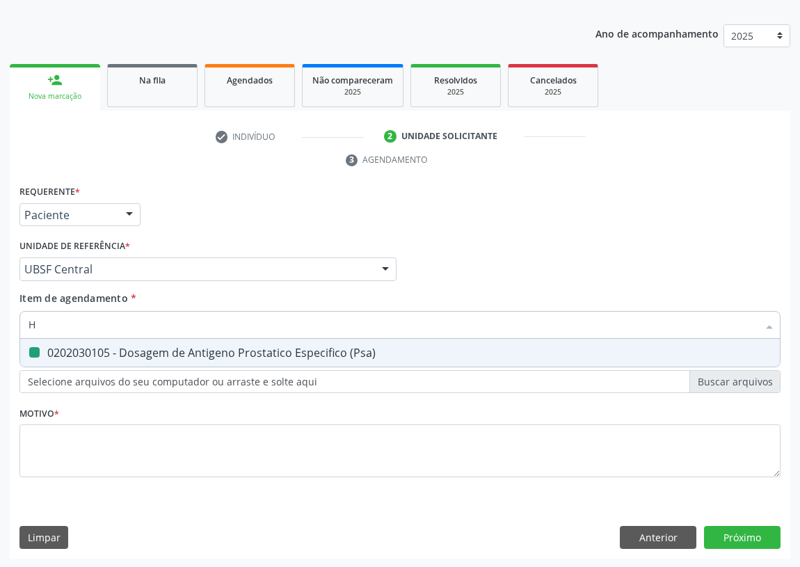
type input "HE"
checkbox \(Psa\) "false"
type input "HEMOGRAMA"
drag, startPoint x: 35, startPoint y: 350, endPoint x: 59, endPoint y: 330, distance: 30.6
click at [37, 347] on Completo at bounding box center [34, 352] width 10 height 10
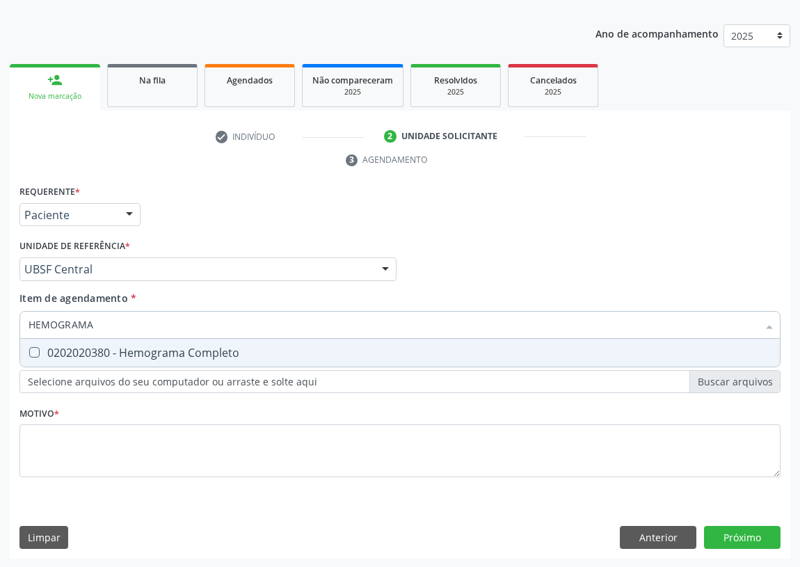
click at [29, 348] on Completo "checkbox" at bounding box center [24, 352] width 9 height 9
checkbox Completo "true"
drag, startPoint x: 48, startPoint y: 326, endPoint x: 0, endPoint y: 309, distance: 50.8
click at [0, 318] on div "Acompanhamento Acompanhe a situação das marcações correntes e finalizadas Relat…" at bounding box center [400, 250] width 800 height 635
type input "FE"
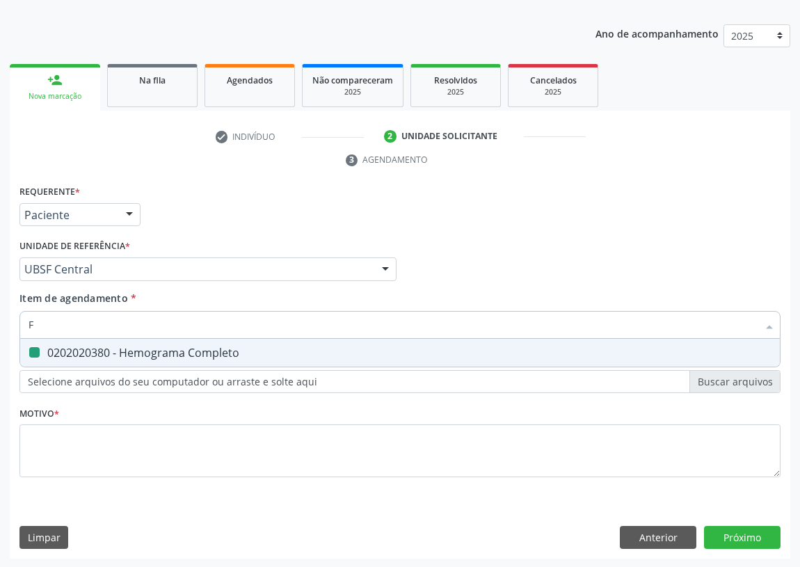
checkbox Completo "false"
type input "FERRITINA"
drag, startPoint x: 33, startPoint y: 350, endPoint x: 62, endPoint y: 325, distance: 38.4
click at [42, 339] on span "0202010384 - Dosagem de Ferritina" at bounding box center [399, 353] width 759 height 28
checkbox Ferritina "true"
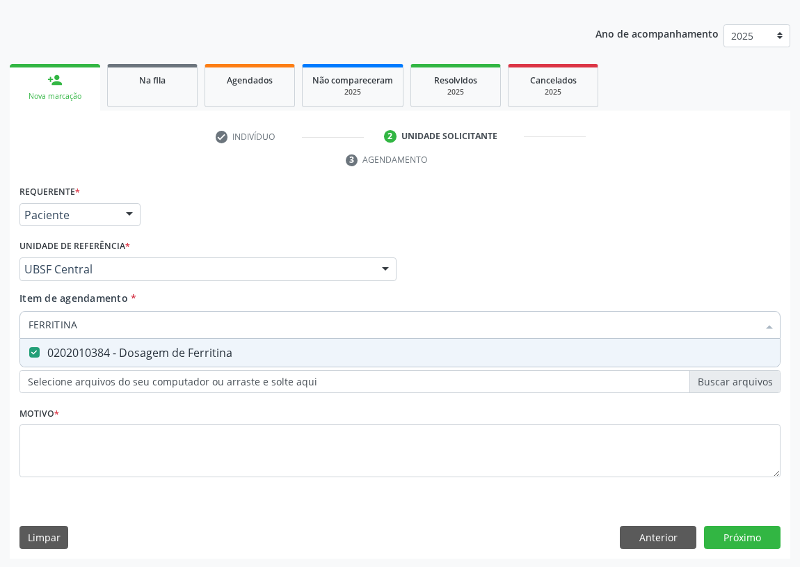
drag, startPoint x: 81, startPoint y: 318, endPoint x: 0, endPoint y: 312, distance: 81.5
click at [0, 323] on div "Acompanhamento Acompanhe a situação das marcações correntes e finalizadas Relat…" at bounding box center [400, 250] width 800 height 635
type input "VI"
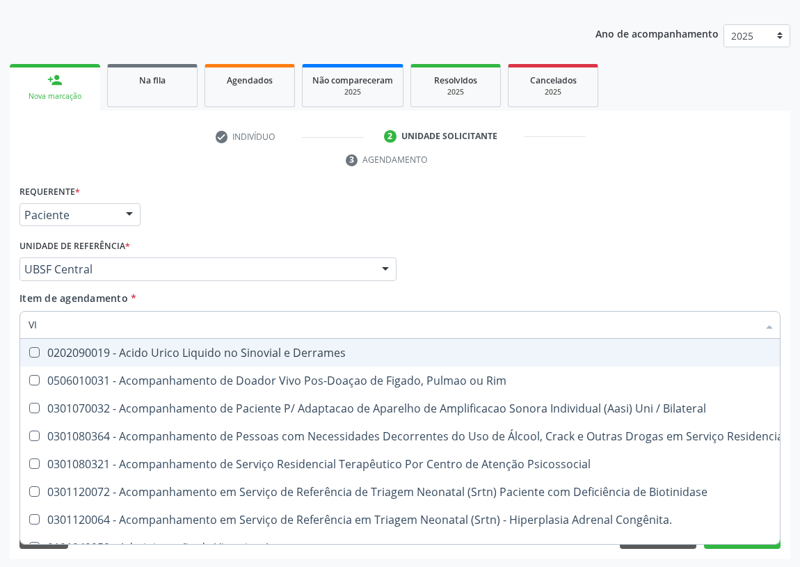
checkbox Derrames "false"
type input "VIT"
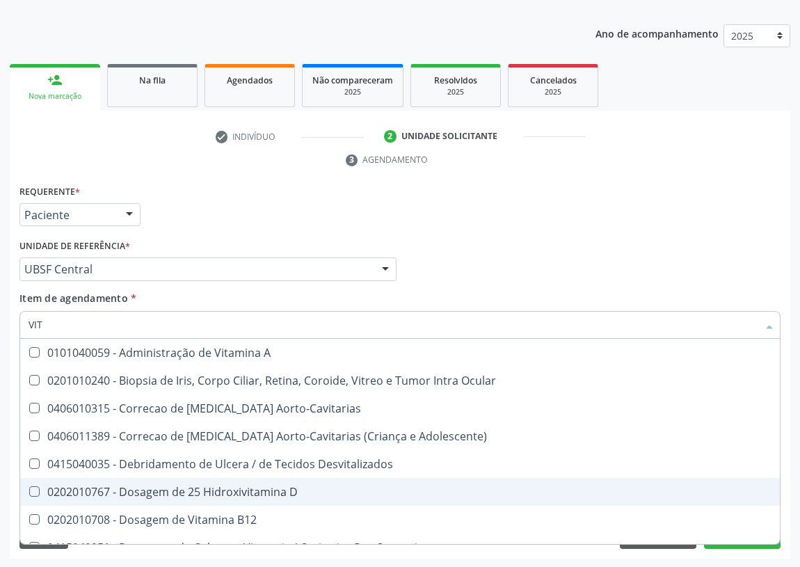
click at [230, 490] on div "0202010767 - Dosagem de 25 Hidroxivitamina D" at bounding box center [400, 491] width 742 height 11
checkbox D "true"
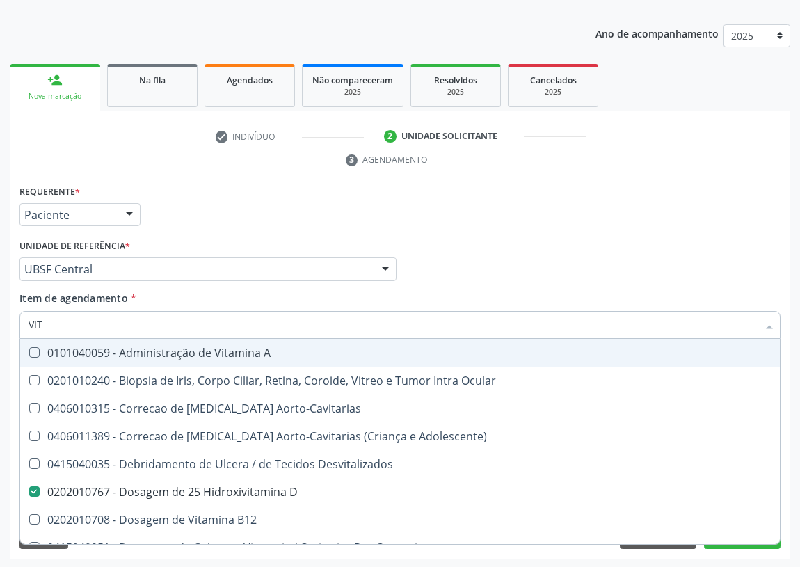
drag, startPoint x: 17, startPoint y: 324, endPoint x: 0, endPoint y: 321, distance: 16.9
click at [0, 323] on div "Acompanhamento Acompanhe a situação das marcações correntes e finalizadas Relat…" at bounding box center [400, 250] width 800 height 635
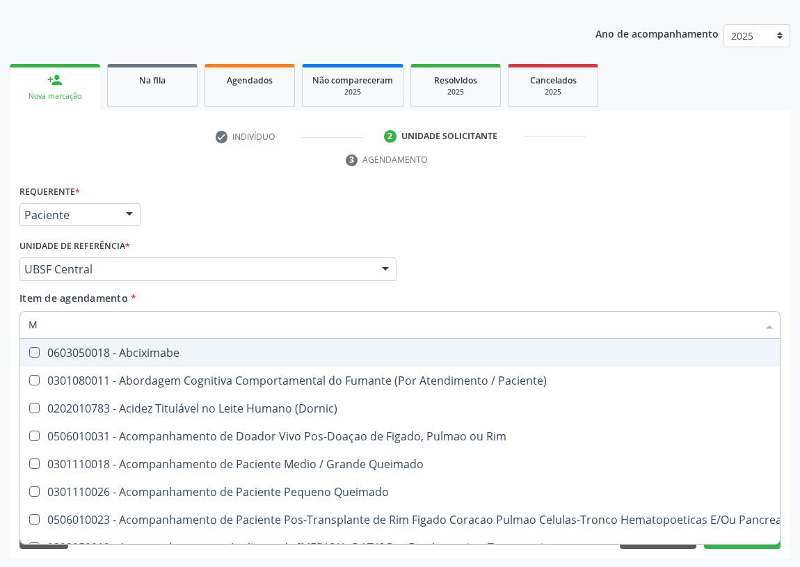
type input "MA"
checkbox Queimado "false"
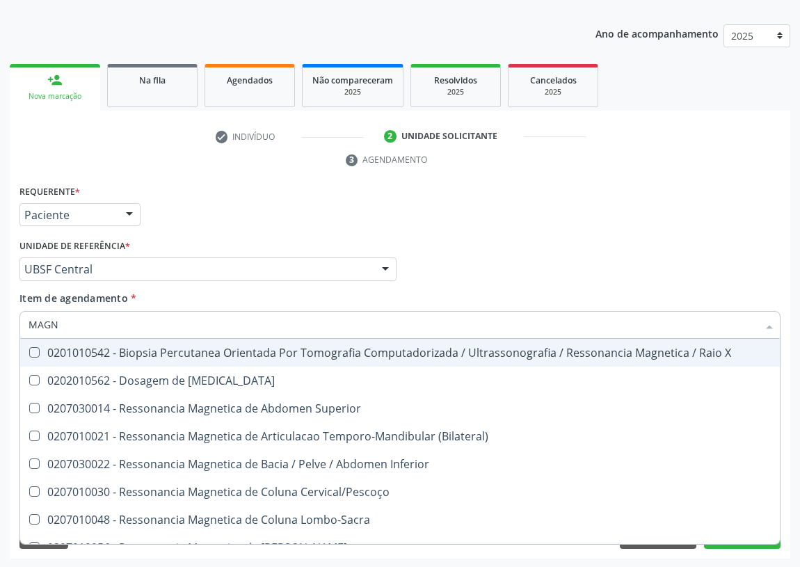
type input "MAGNE"
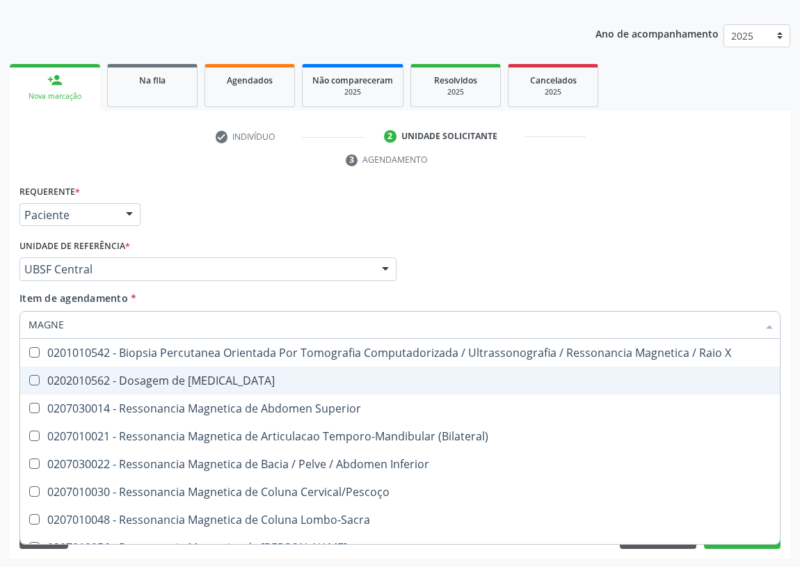
click at [190, 377] on div "0202010562 - Dosagem de [MEDICAL_DATA]" at bounding box center [400, 380] width 742 height 11
checkbox Magnesio "true"
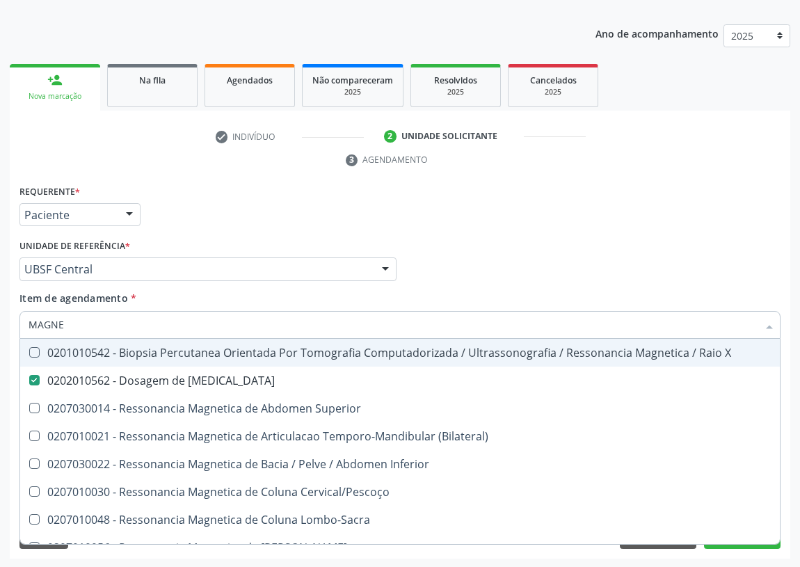
click at [0, 326] on div "Acompanhamento Acompanhe a situação das marcações correntes e finalizadas Relat…" at bounding box center [400, 250] width 800 height 635
type input "G"
checkbox Magnesio "false"
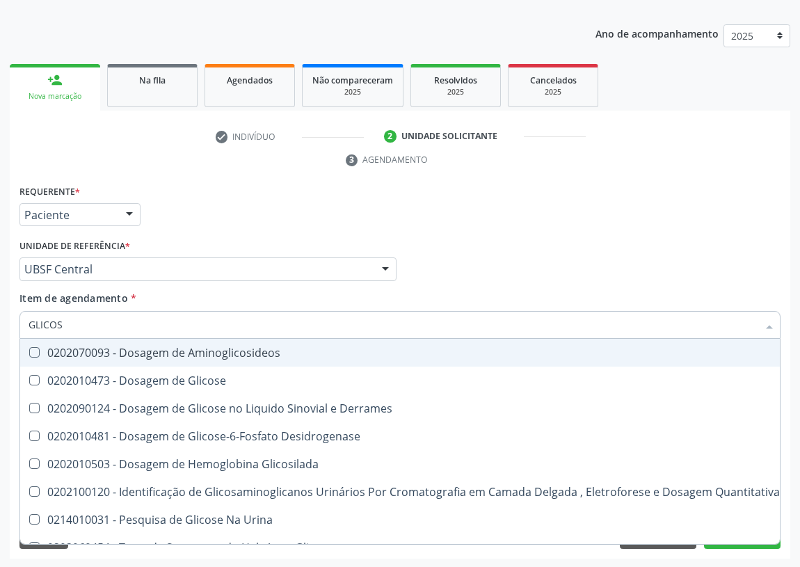
type input "GLICOSE"
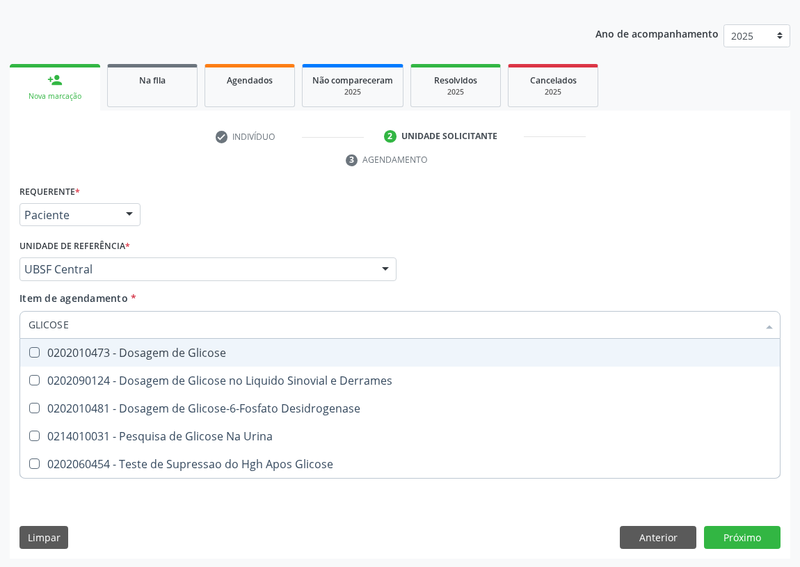
drag, startPoint x: 31, startPoint y: 352, endPoint x: 44, endPoint y: 344, distance: 15.6
click at [40, 348] on div "0202010473 - Dosagem de Glicose" at bounding box center [400, 352] width 742 height 11
checkbox Glicose "true"
drag, startPoint x: 79, startPoint y: 322, endPoint x: 4, endPoint y: 323, distance: 74.4
click at [4, 323] on div "Acompanhamento Acompanhe a situação das marcações correntes e finalizadas Relat…" at bounding box center [400, 250] width 800 height 635
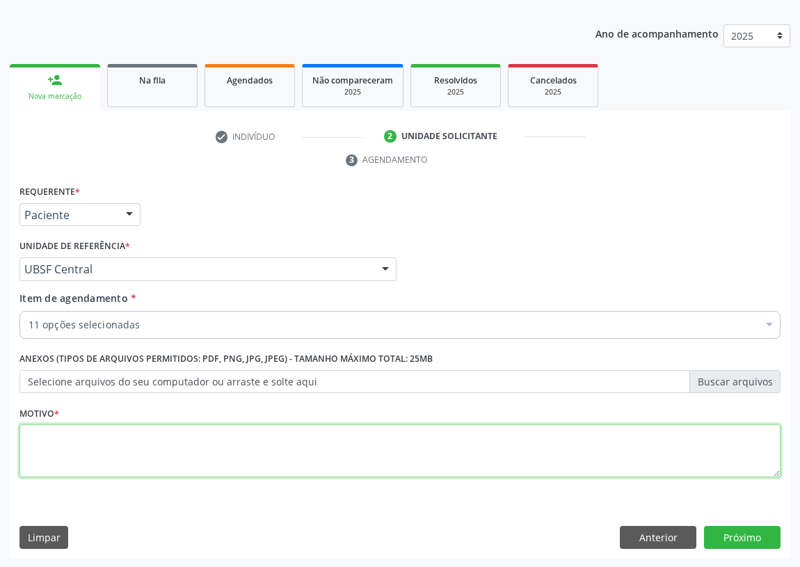
click at [60, 447] on textarea at bounding box center [399, 450] width 761 height 53
type textarea "AVALIAÇÃO"
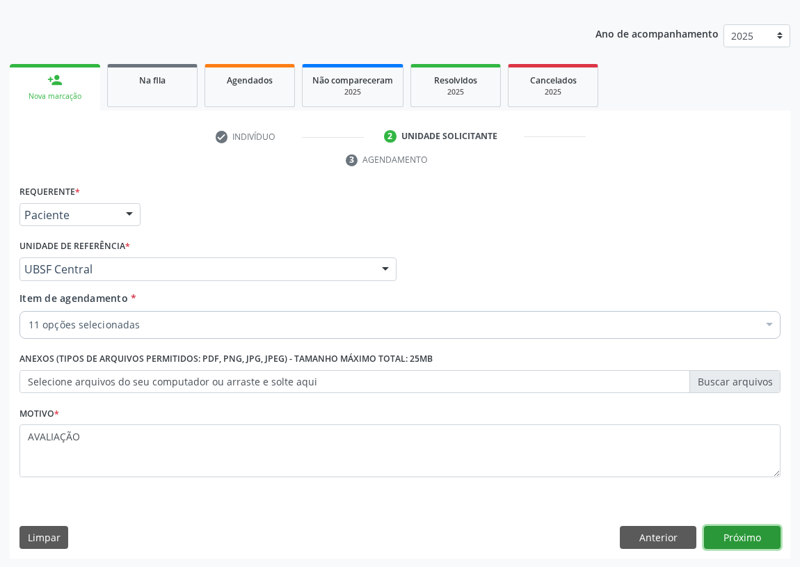
click at [751, 528] on button "Próximo" at bounding box center [742, 538] width 76 height 24
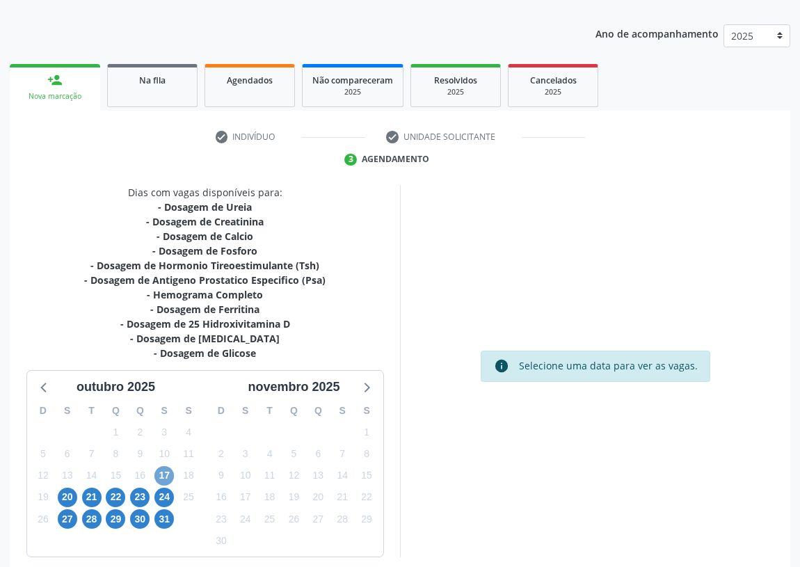
click at [162, 476] on span "17" at bounding box center [163, 475] width 19 height 19
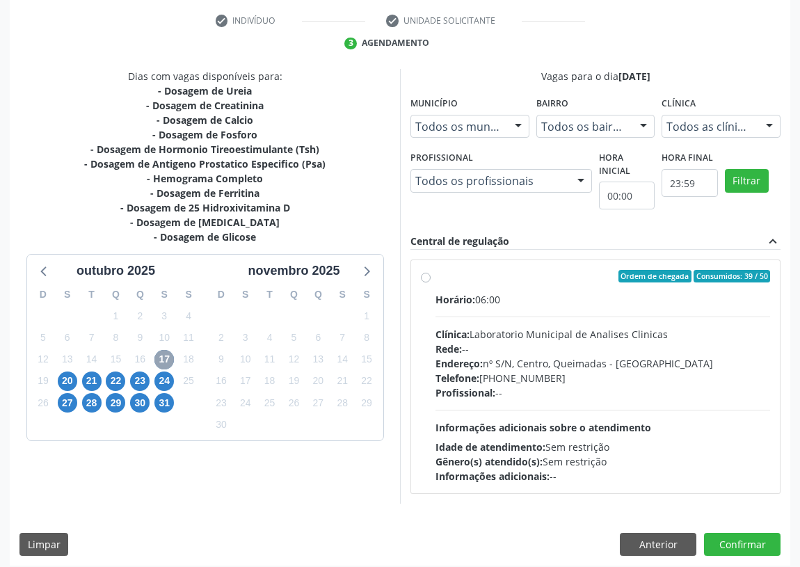
scroll to position [267, 0]
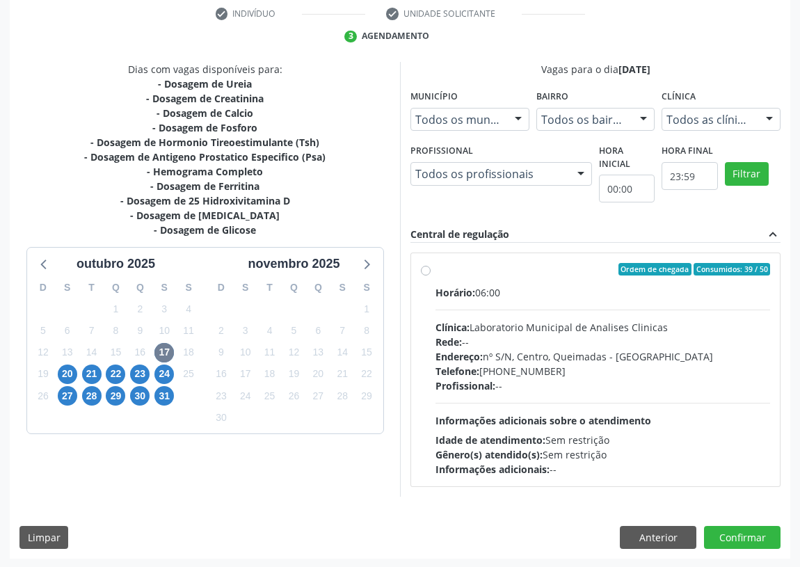
click at [435, 268] on label "Ordem de chegada Consumidos: 39 / 50 Horário: 06:00 Clínica: Laboratorio Munici…" at bounding box center [602, 369] width 334 height 213
click at [426, 268] on input "Ordem de chegada Consumidos: 39 / 50 Horário: 06:00 Clínica: Laboratorio Munici…" at bounding box center [426, 269] width 10 height 13
radio input "true"
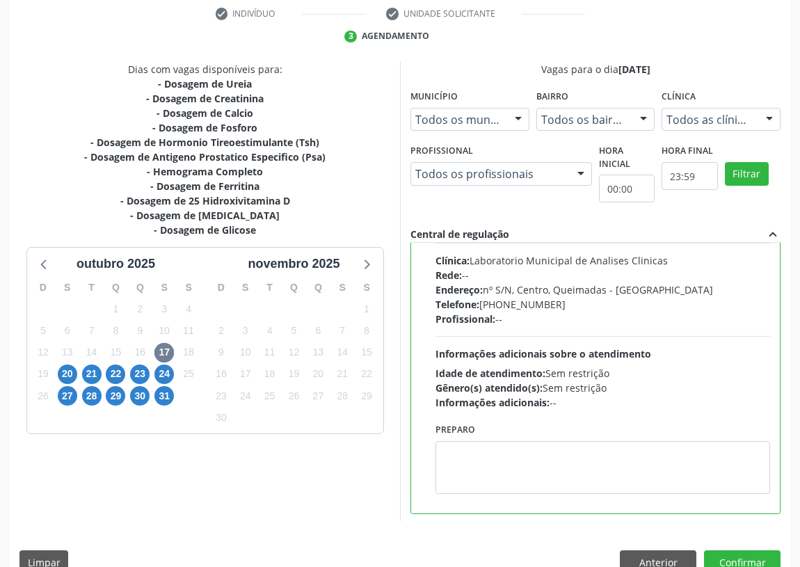
scroll to position [69, 0]
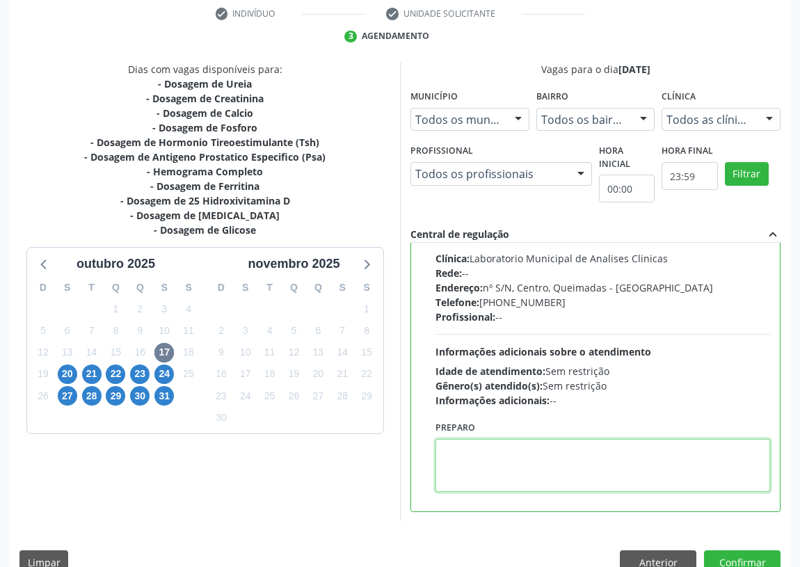
click at [492, 471] on textarea at bounding box center [602, 465] width 334 height 53
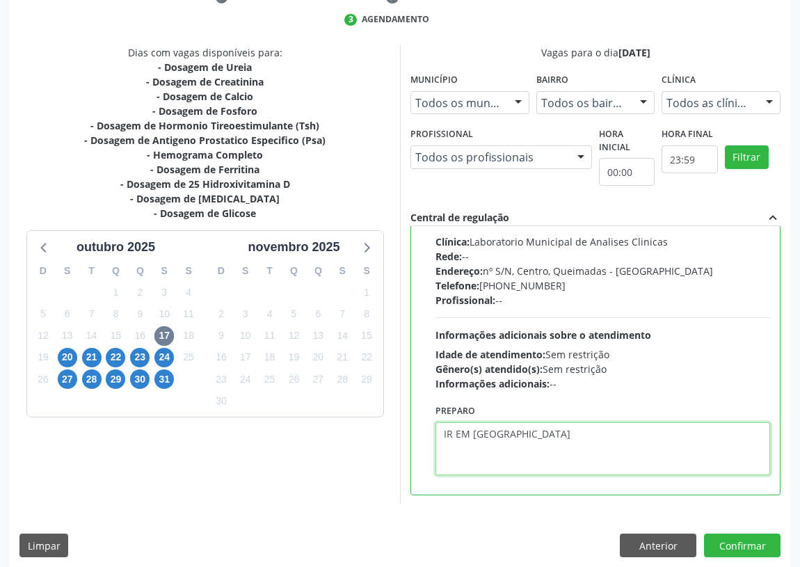
scroll to position [292, 0]
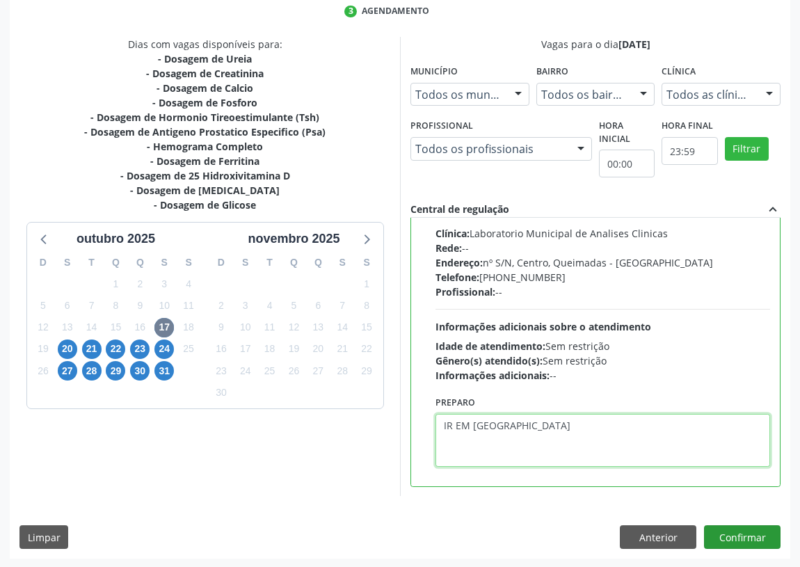
type textarea "IR EM [GEOGRAPHIC_DATA]"
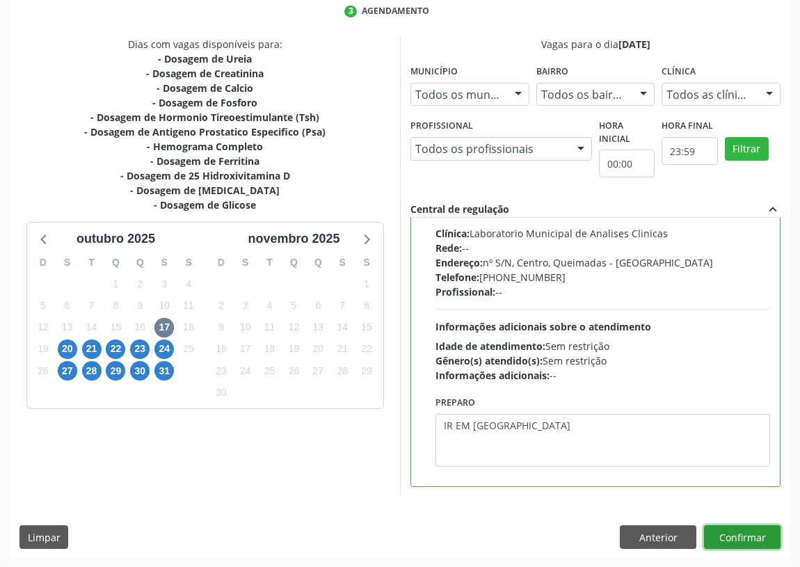
click at [738, 538] on button "Confirmar" at bounding box center [742, 537] width 76 height 24
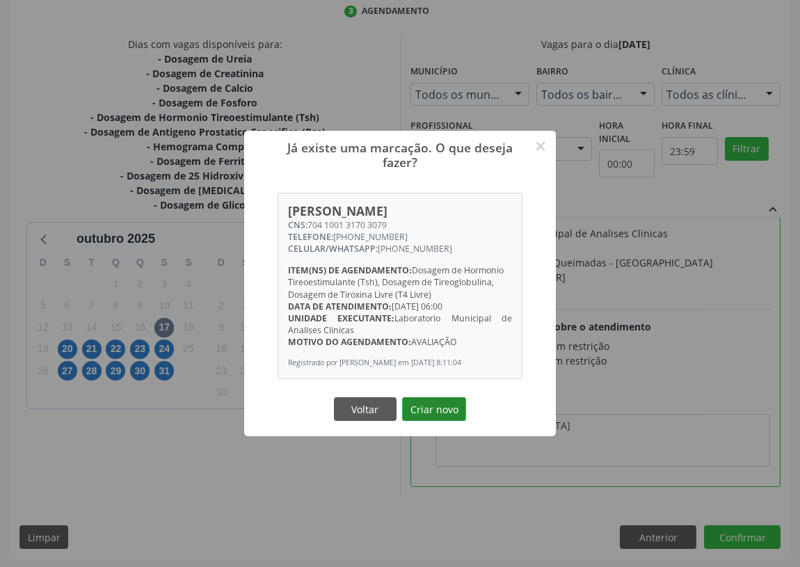
click at [434, 421] on button "Criar novo" at bounding box center [434, 409] width 64 height 24
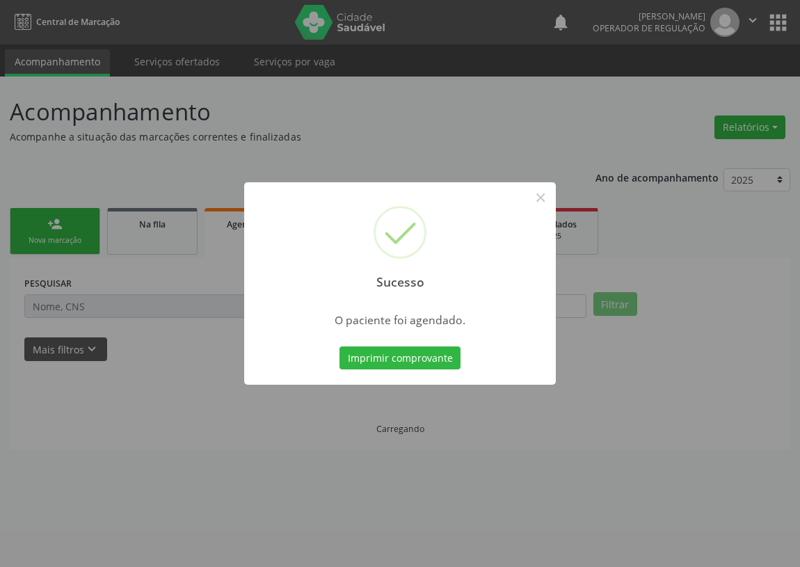
scroll to position [0, 0]
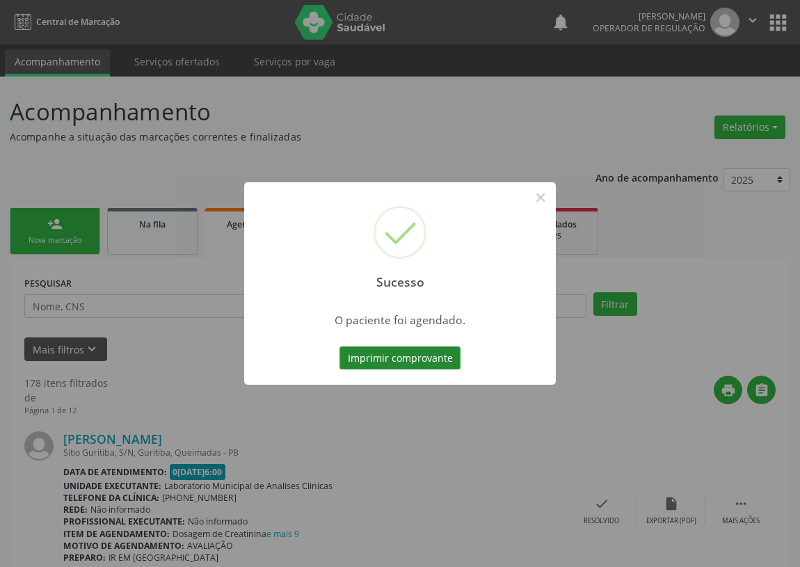
click at [398, 359] on button "Imprimir comprovante" at bounding box center [399, 358] width 121 height 24
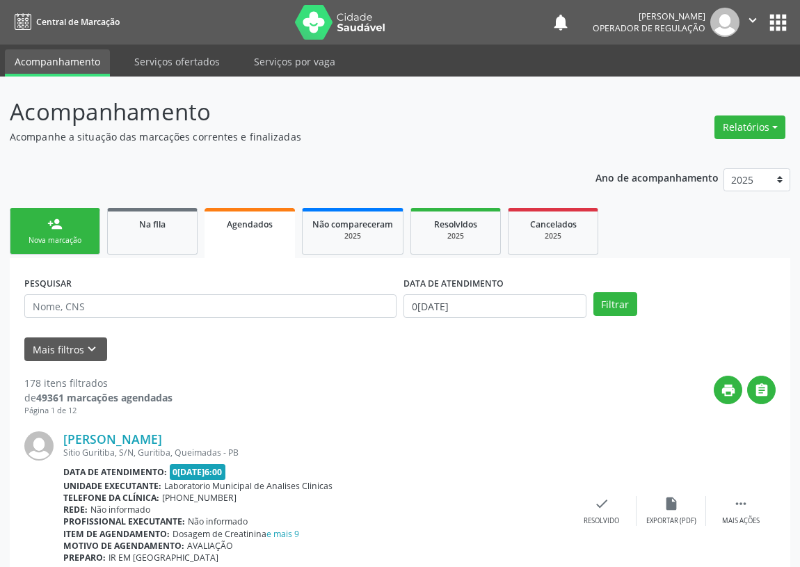
click at [55, 223] on div "person_add" at bounding box center [54, 223] width 15 height 15
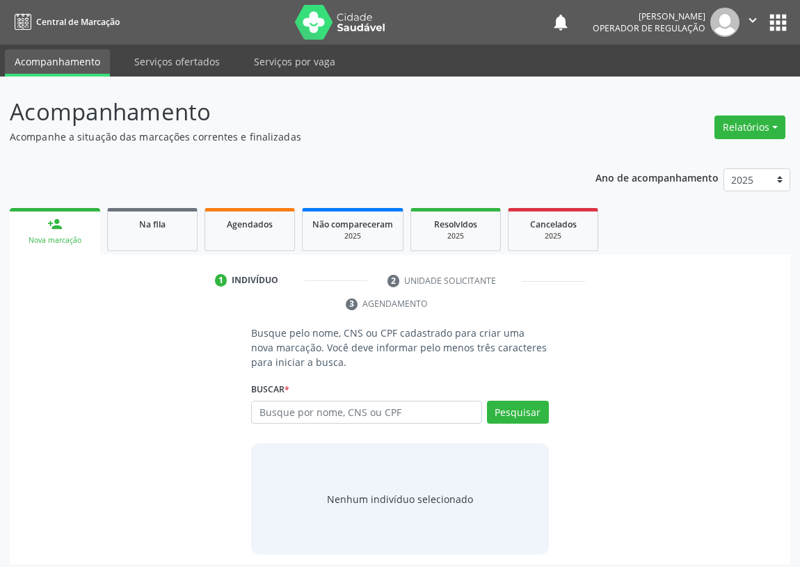
click at [268, 424] on div "Busque por nome, CNS ou CPF Nenhum resultado encontrado para: " " Digite nome, …" at bounding box center [400, 416] width 298 height 33
click at [266, 409] on input "text" at bounding box center [366, 412] width 231 height 24
drag, startPoint x: 277, startPoint y: 410, endPoint x: 271, endPoint y: 400, distance: 12.2
click at [276, 407] on input "text" at bounding box center [366, 412] width 231 height 24
click at [276, 414] on input "text" at bounding box center [366, 412] width 231 height 24
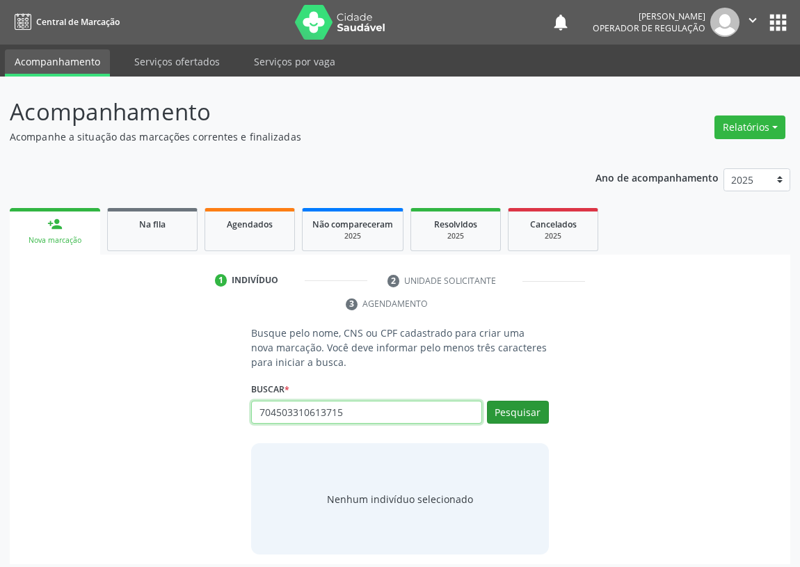
type input "704503310613715"
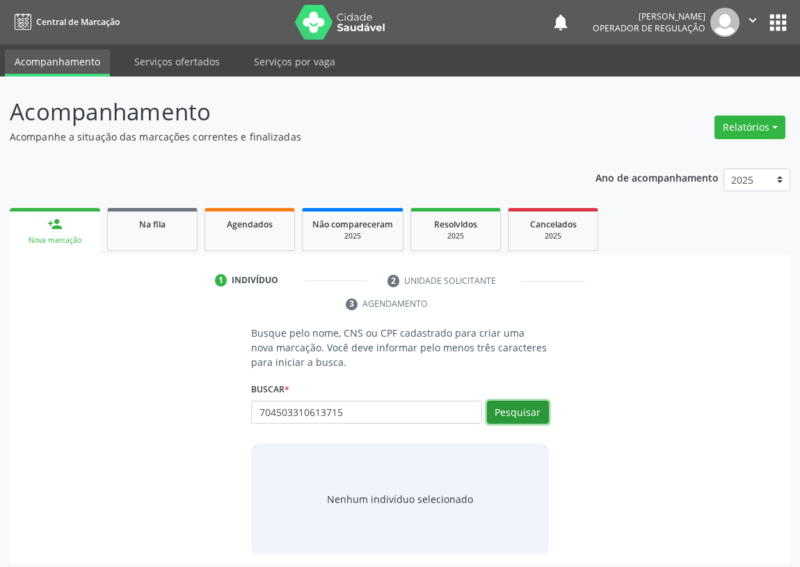
click at [521, 419] on button "Pesquisar" at bounding box center [518, 412] width 62 height 24
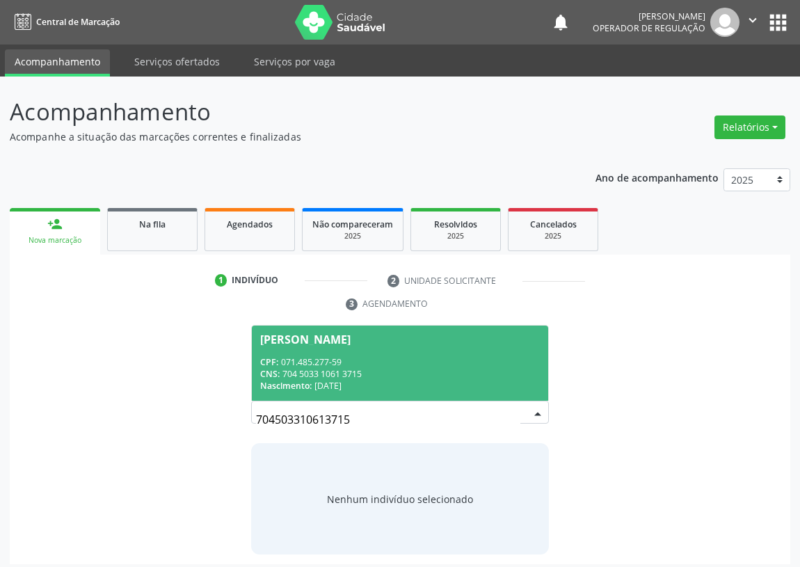
click at [335, 361] on div "CPF: 071.485.277-59" at bounding box center [399, 362] width 279 height 12
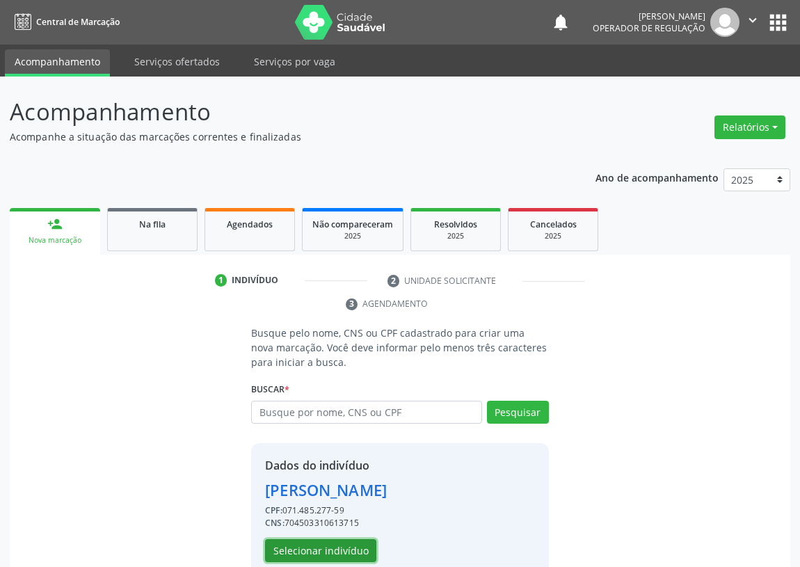
click at [314, 548] on button "Selecionar indivíduo" at bounding box center [320, 551] width 111 height 24
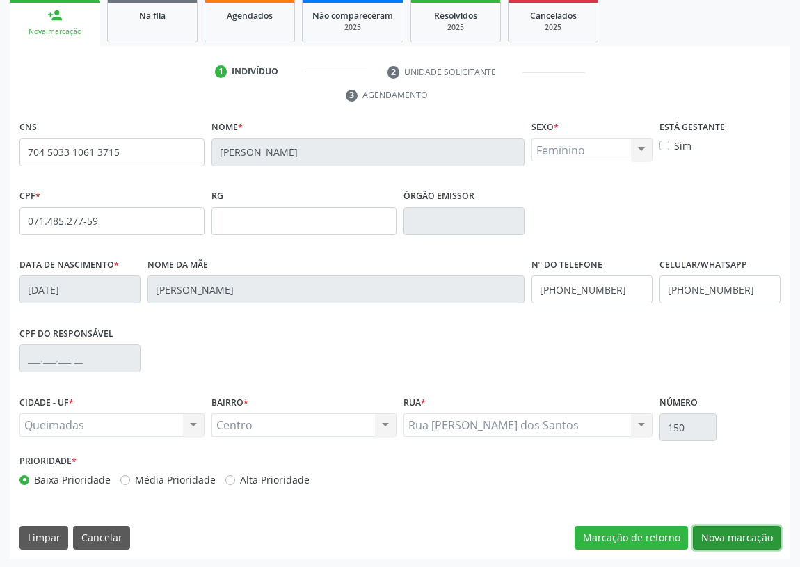
drag, startPoint x: 749, startPoint y: 535, endPoint x: 405, endPoint y: 459, distance: 352.5
click at [736, 535] on button "Nova marcação" at bounding box center [736, 538] width 88 height 24
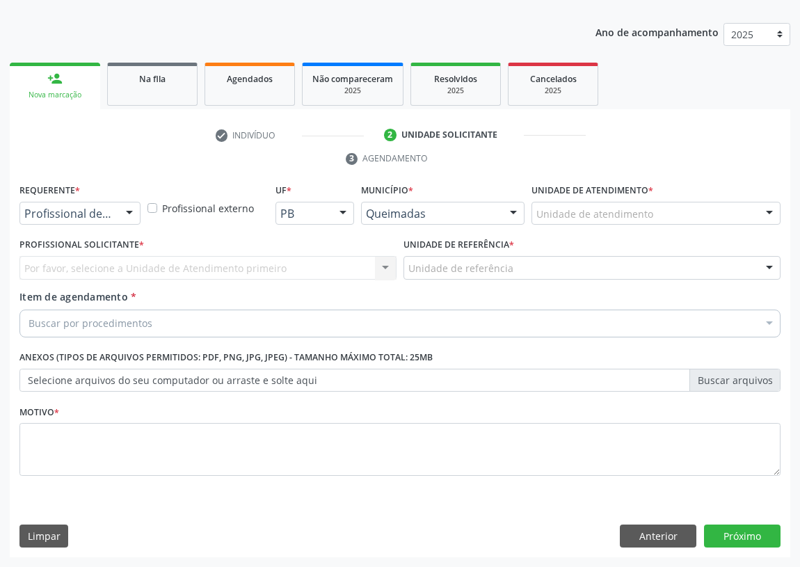
scroll to position [144, 0]
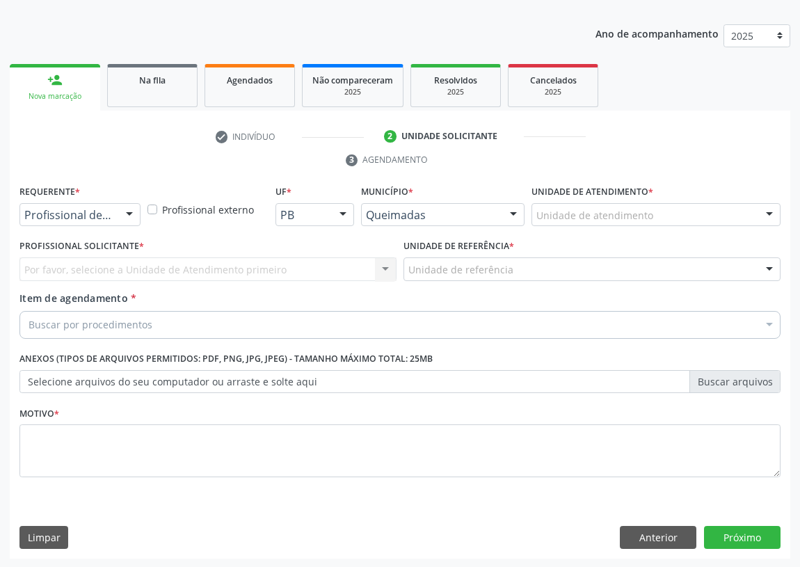
click at [124, 213] on div at bounding box center [129, 216] width 21 height 24
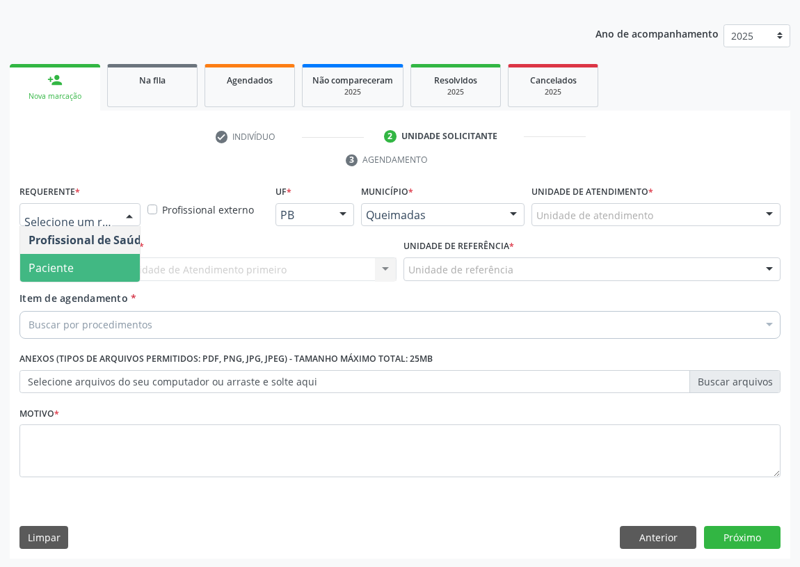
click at [97, 265] on span "Paciente" at bounding box center [88, 268] width 136 height 28
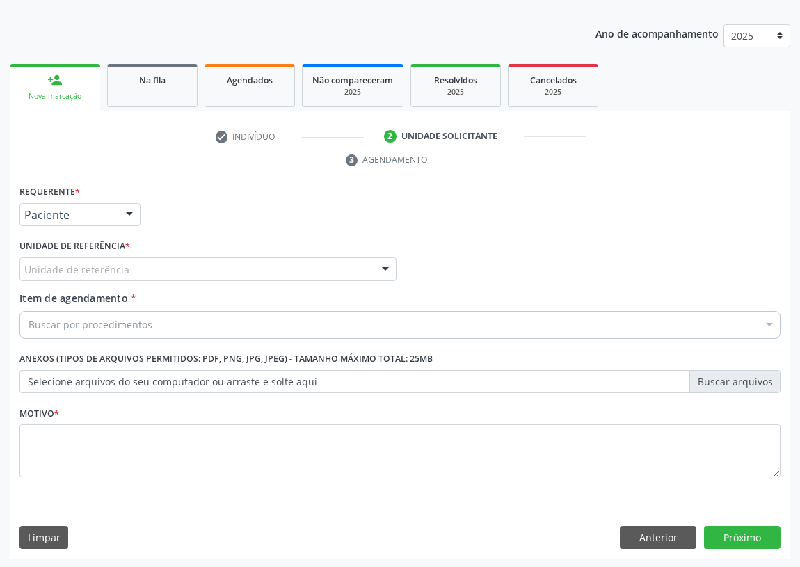
drag, startPoint x: 382, startPoint y: 271, endPoint x: 0, endPoint y: 376, distance: 396.5
click at [380, 270] on div at bounding box center [385, 270] width 21 height 24
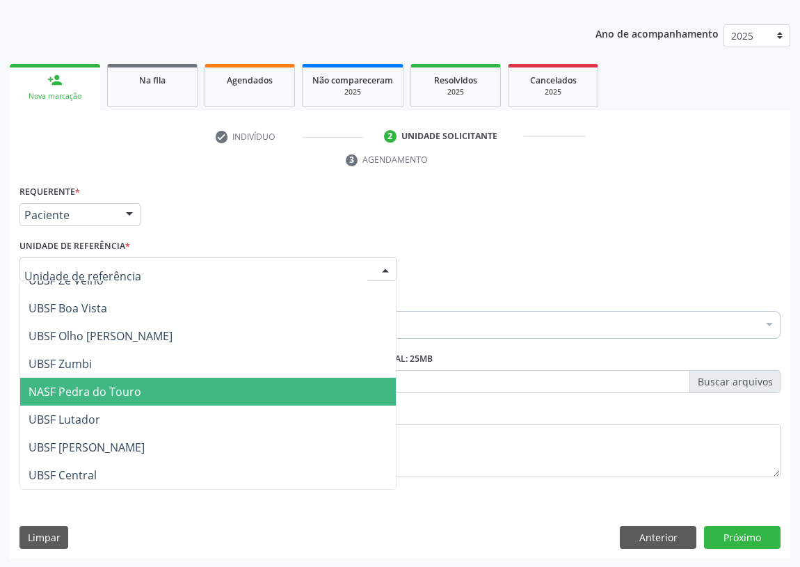
scroll to position [189, 0]
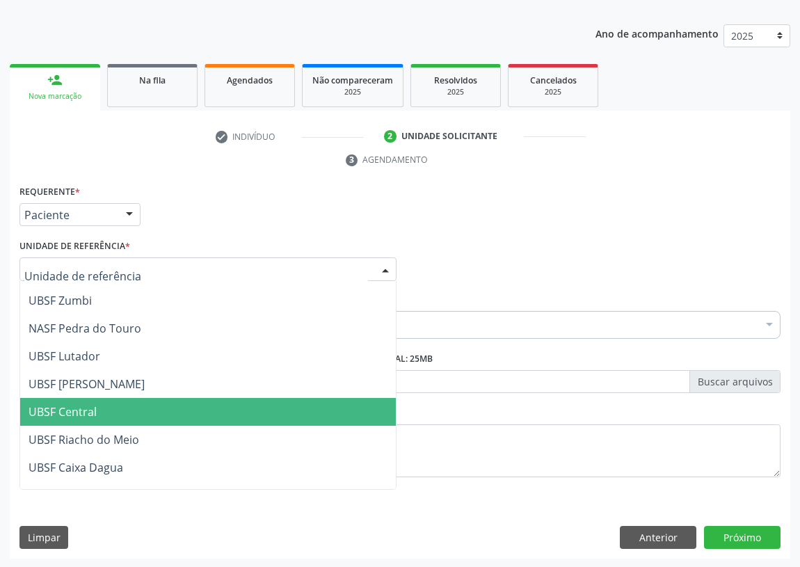
click at [76, 405] on span "UBSF Central" at bounding box center [63, 411] width 68 height 15
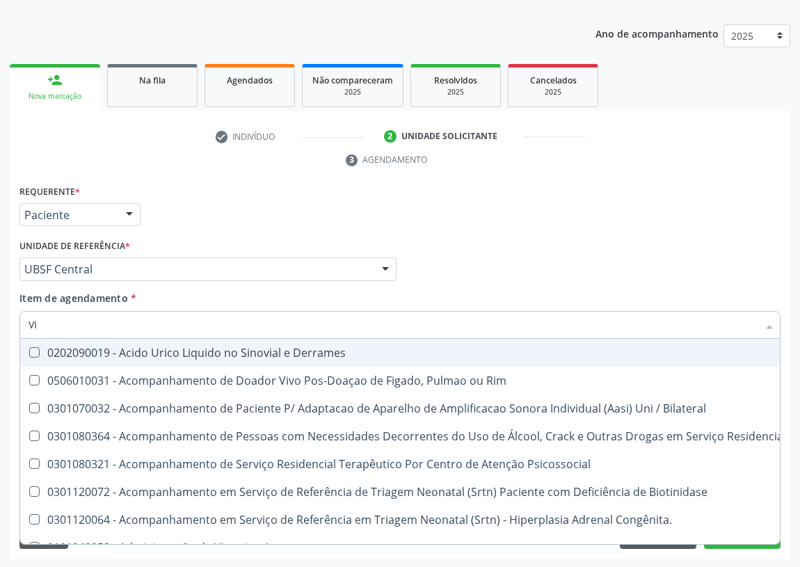
type input "VIT"
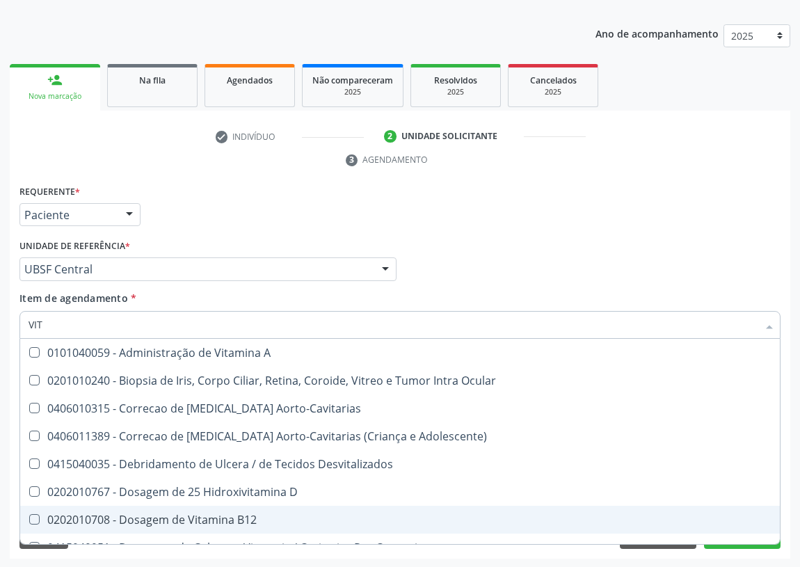
drag, startPoint x: 214, startPoint y: 515, endPoint x: 49, endPoint y: 458, distance: 175.0
click at [214, 516] on div "0202010708 - Dosagem de Vitamina B12" at bounding box center [400, 519] width 742 height 11
checkbox B12 "true"
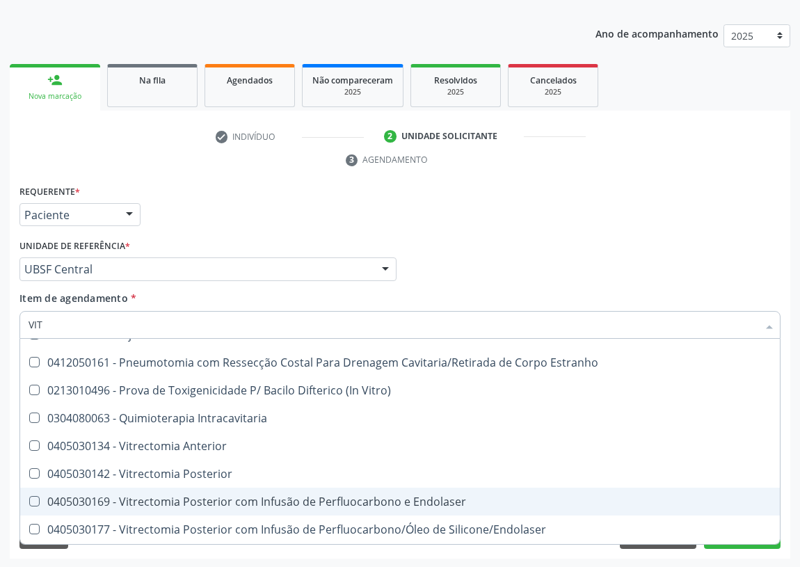
scroll to position [323, 0]
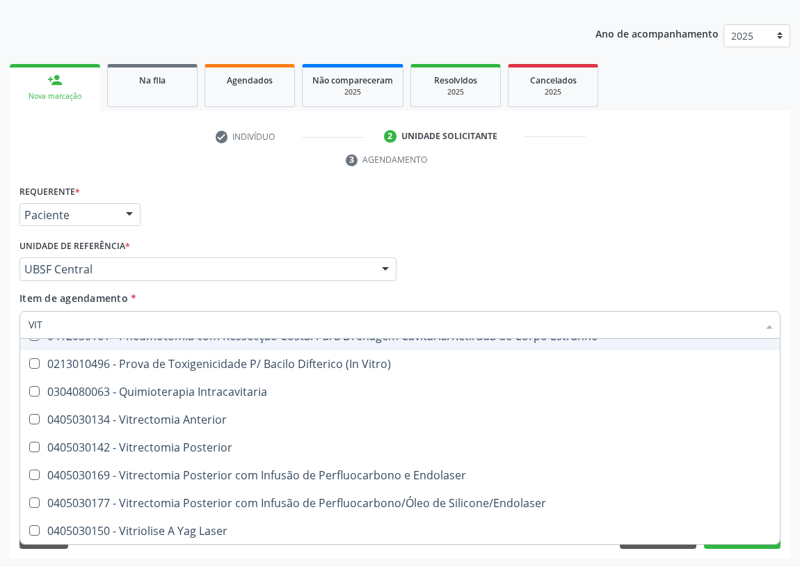
drag, startPoint x: 604, startPoint y: 250, endPoint x: 0, endPoint y: 528, distance: 665.1
click at [594, 249] on div "Profissional Solicitante Por favor, selecione a Unidade de Atendimento primeiro…" at bounding box center [400, 263] width 768 height 54
checkbox Ocular "true"
checkbox B12 "false"
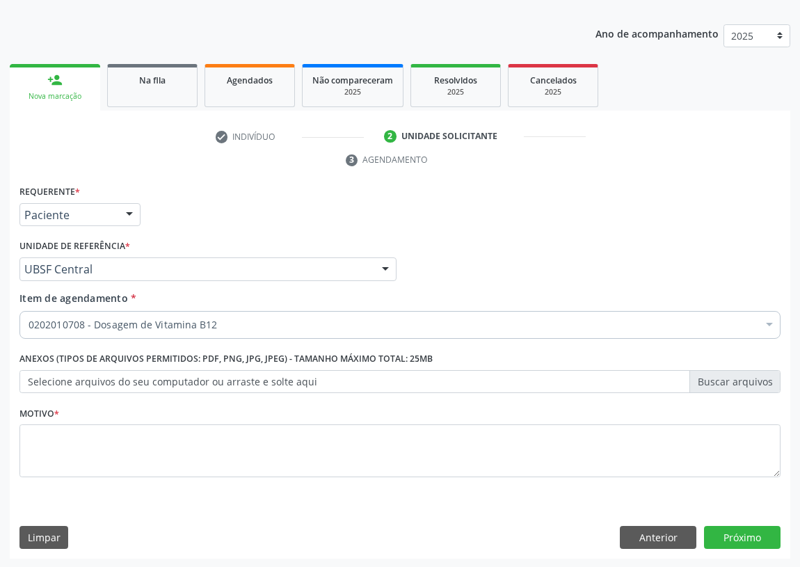
scroll to position [0, 0]
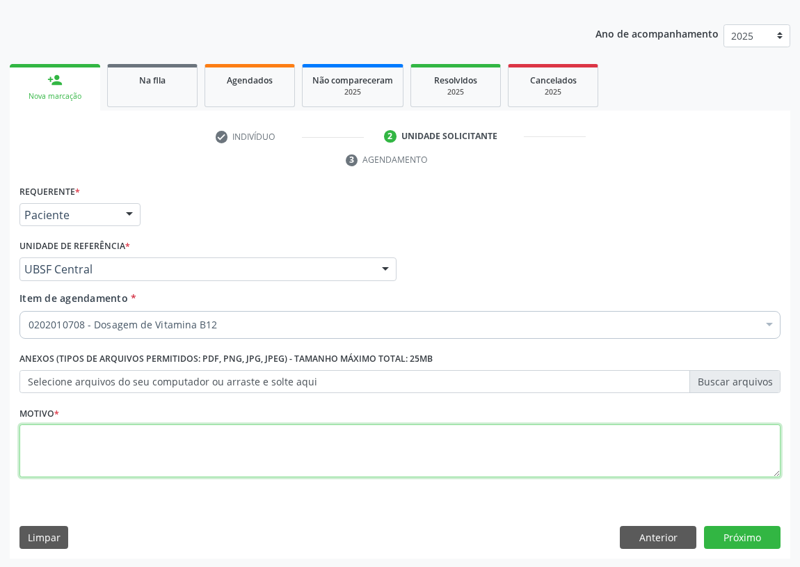
click at [49, 460] on textarea at bounding box center [399, 450] width 761 height 53
type textarea "AVALIAÇÃO"
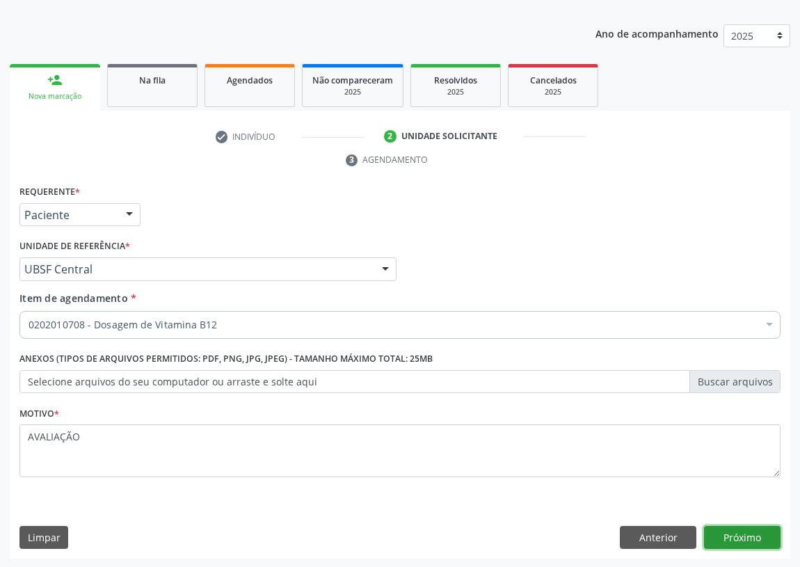
drag, startPoint x: 755, startPoint y: 535, endPoint x: 0, endPoint y: 349, distance: 777.7
click at [751, 535] on button "Próximo" at bounding box center [742, 538] width 76 height 24
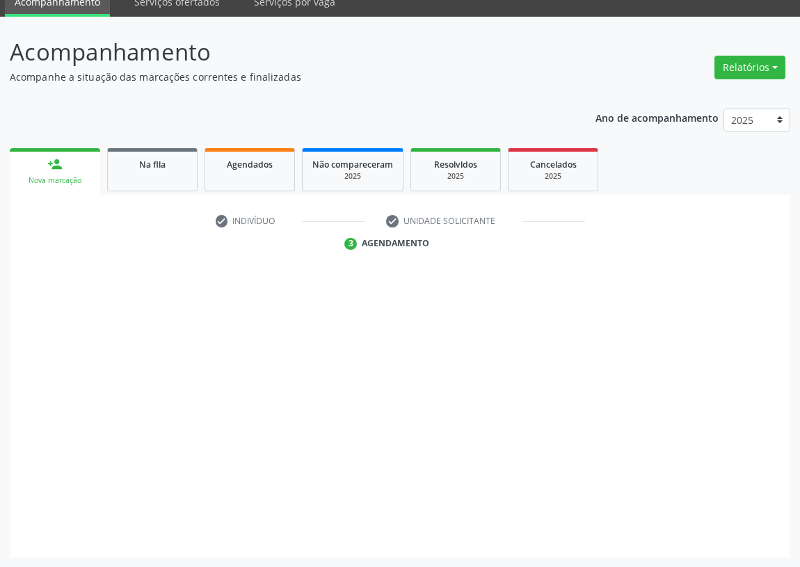
scroll to position [58, 0]
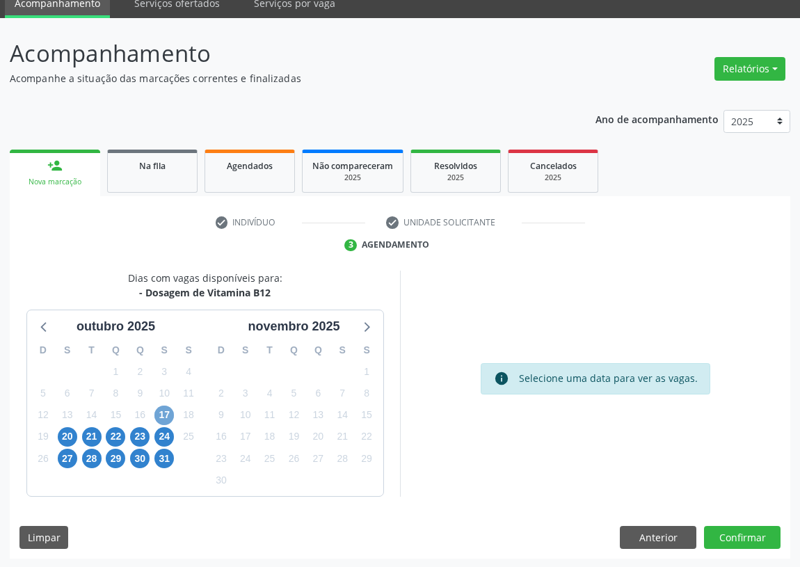
click at [166, 412] on span "17" at bounding box center [163, 414] width 19 height 19
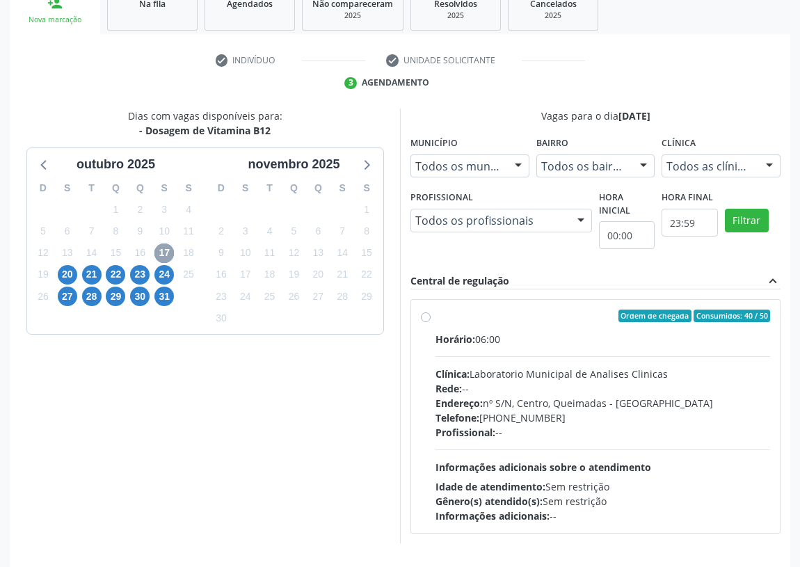
scroll to position [267, 0]
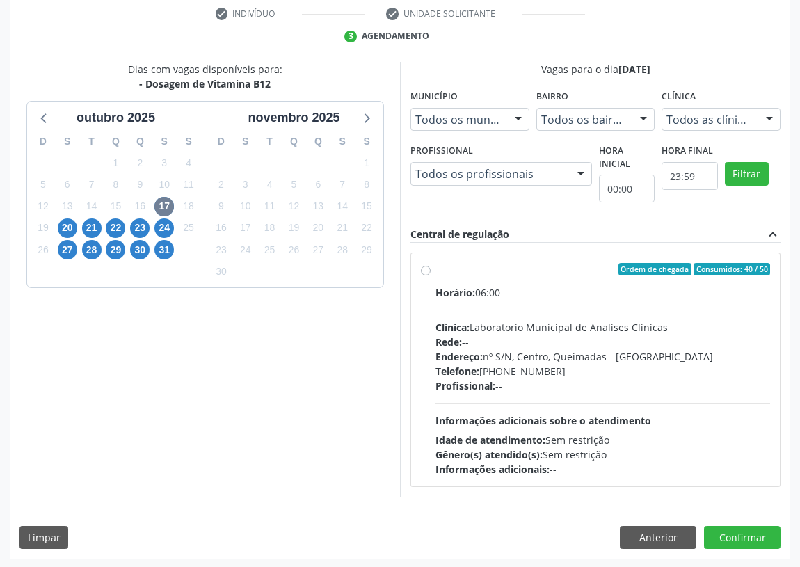
click at [435, 266] on label "Ordem de chegada Consumidos: 40 / 50 Horário: 06:00 Clínica: Laboratorio Munici…" at bounding box center [602, 369] width 334 height 213
click at [426, 266] on input "Ordem de chegada Consumidos: 40 / 50 Horário: 06:00 Clínica: Laboratorio Munici…" at bounding box center [426, 269] width 10 height 13
radio input "true"
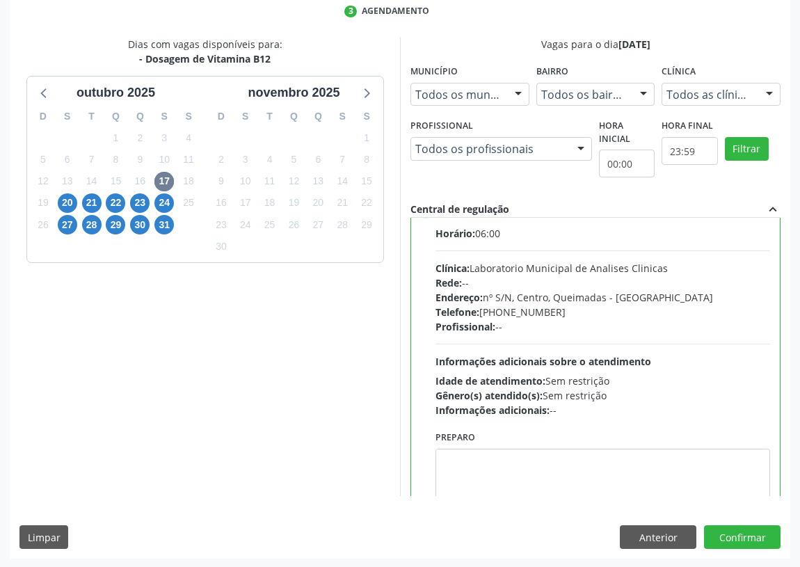
scroll to position [69, 0]
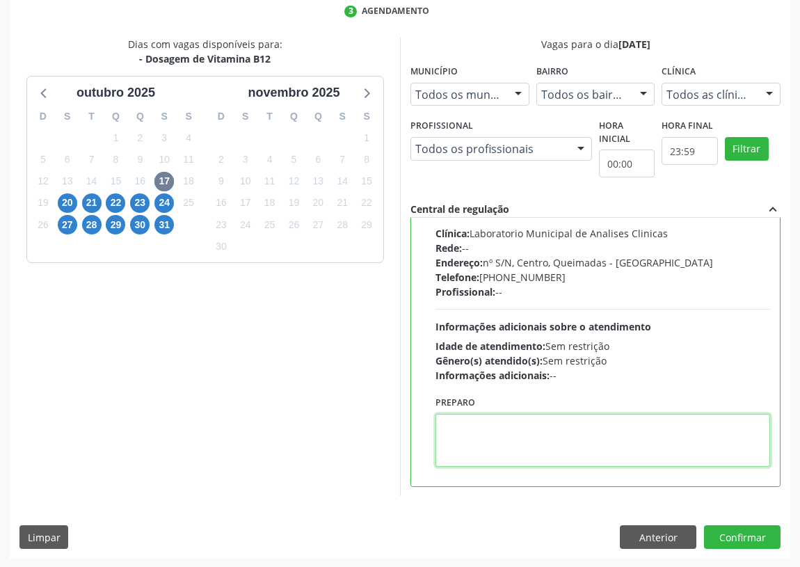
click at [478, 445] on textarea at bounding box center [602, 440] width 334 height 53
type textarea "IE EM [GEOGRAPHIC_DATA]"
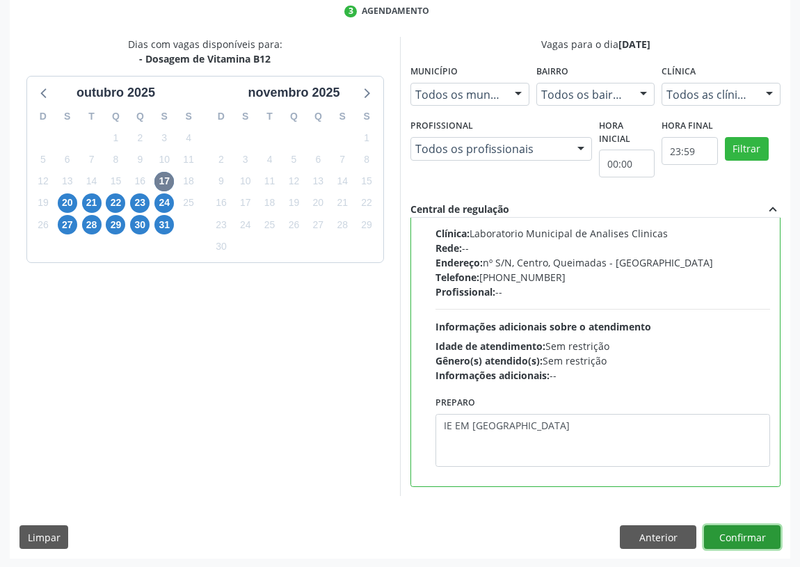
click at [737, 535] on button "Confirmar" at bounding box center [742, 537] width 76 height 24
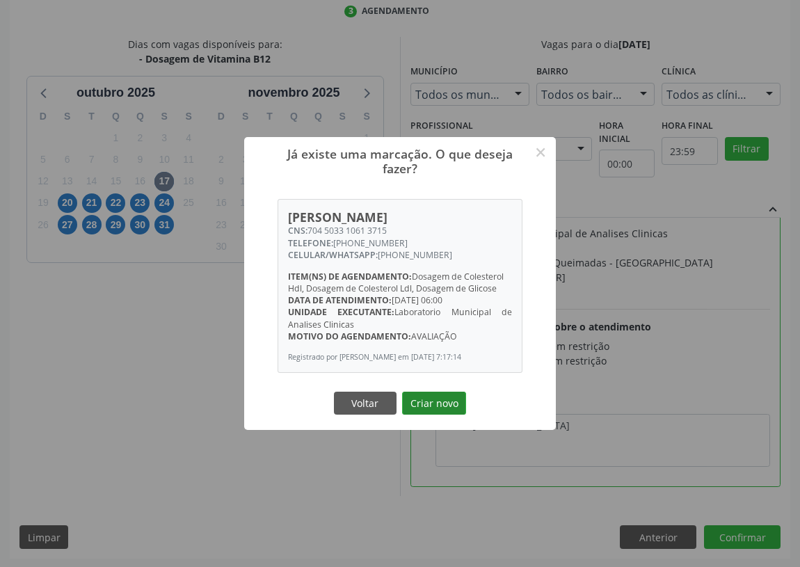
click at [431, 409] on button "Criar novo" at bounding box center [434, 403] width 64 height 24
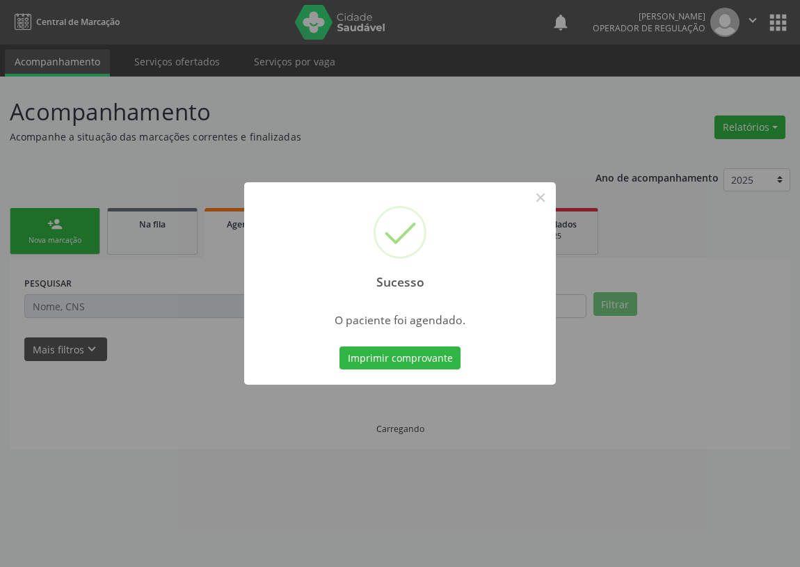
scroll to position [0, 0]
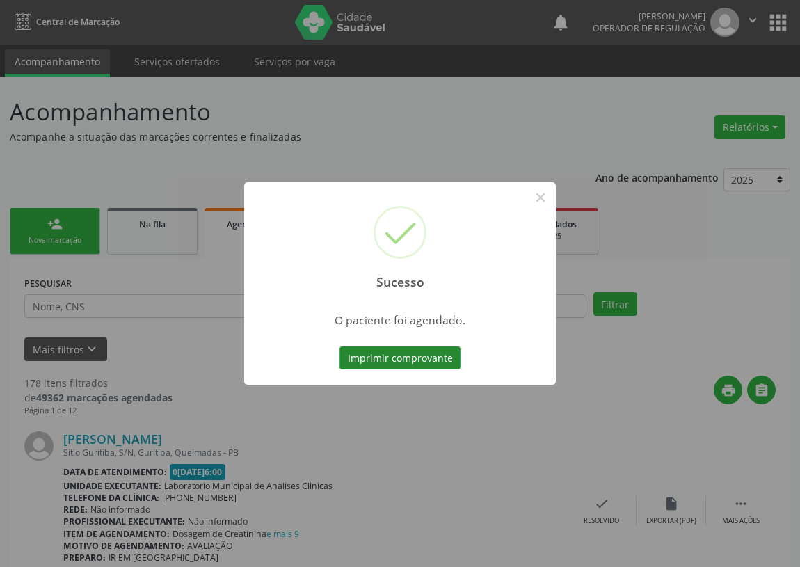
click at [430, 358] on button "Imprimir comprovante" at bounding box center [399, 358] width 121 height 24
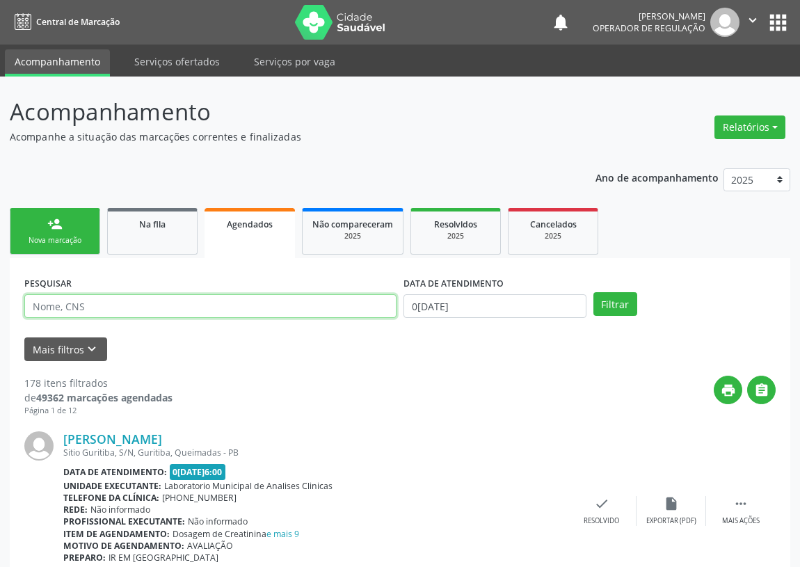
click at [60, 302] on input "text" at bounding box center [210, 306] width 372 height 24
click at [776, 19] on button "apps" at bounding box center [777, 22] width 24 height 24
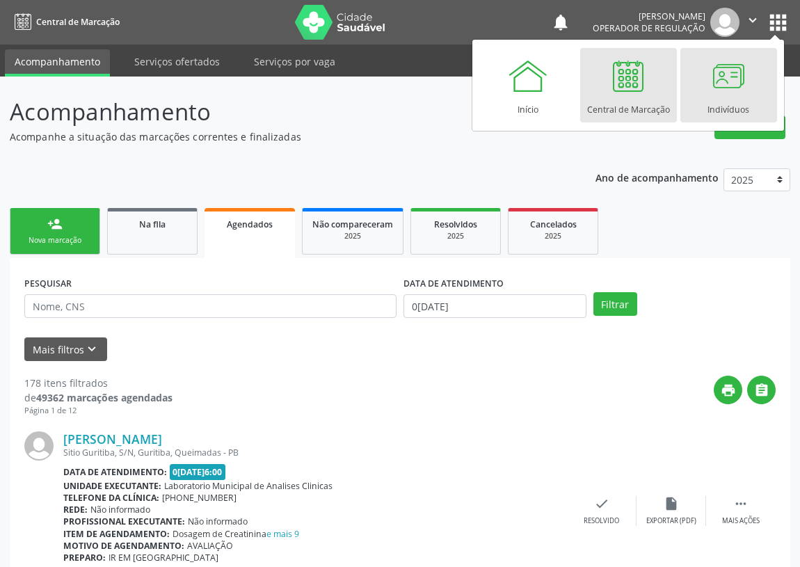
click at [720, 71] on div at bounding box center [728, 76] width 42 height 42
